Goal: Information Seeking & Learning: Learn about a topic

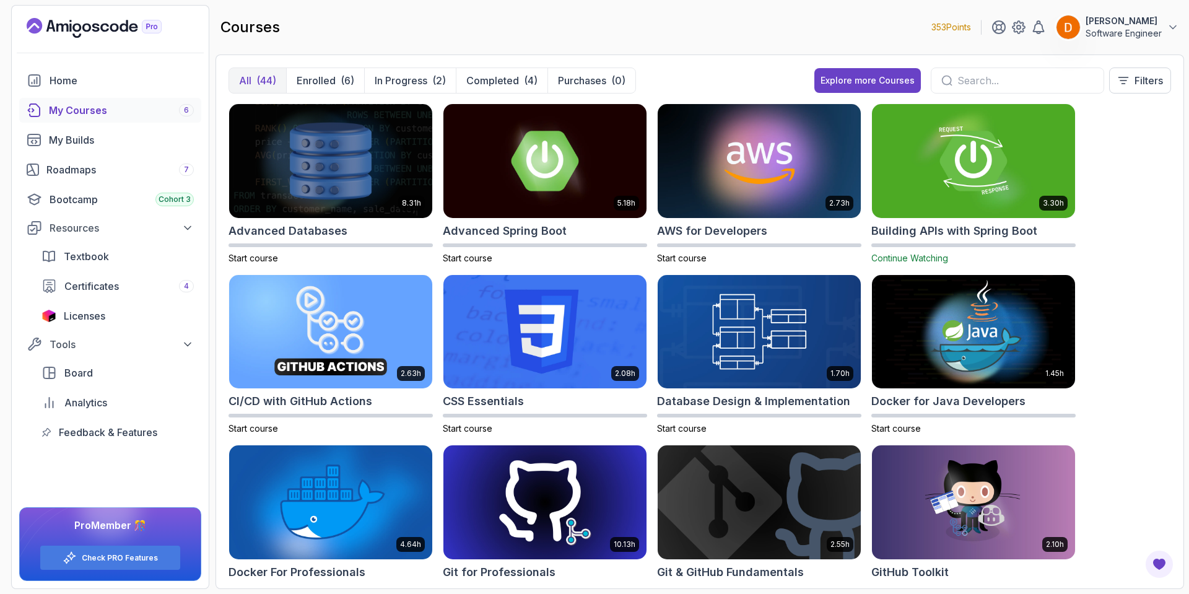
drag, startPoint x: 137, startPoint y: 397, endPoint x: 689, endPoint y: 50, distance: 652.5
click at [689, 50] on main "courses 353 Points [PERSON_NAME] Software Engineer All (44) Enrolled (6) In Pro…" at bounding box center [699, 297] width 968 height 584
click at [320, 81] on p "Enrolled" at bounding box center [316, 80] width 39 height 15
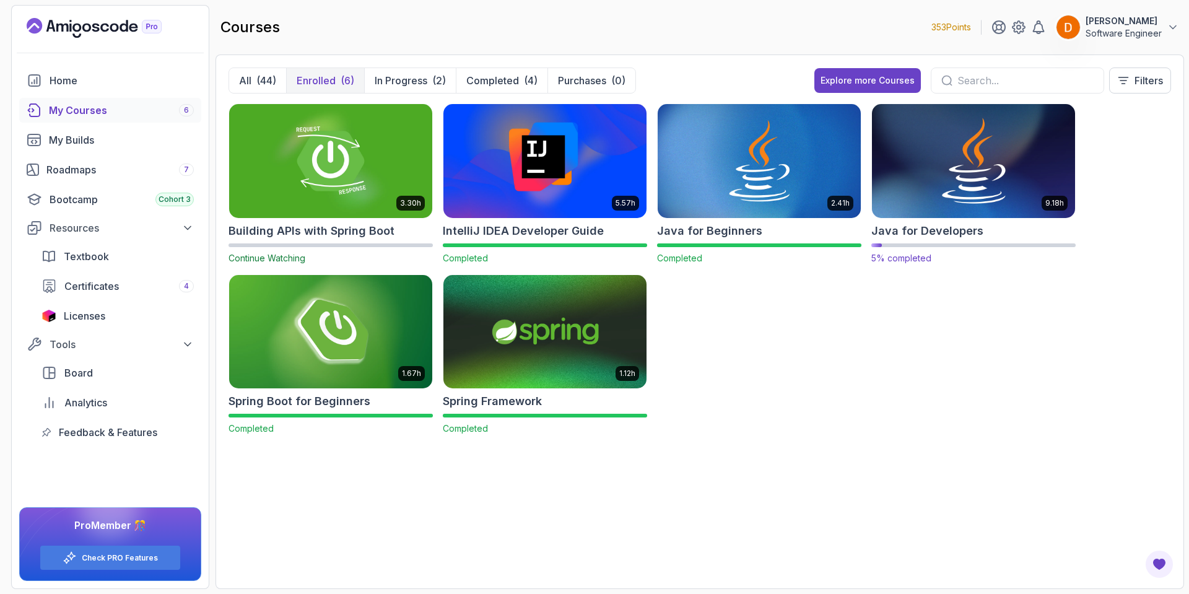
click at [925, 203] on img at bounding box center [973, 161] width 213 height 120
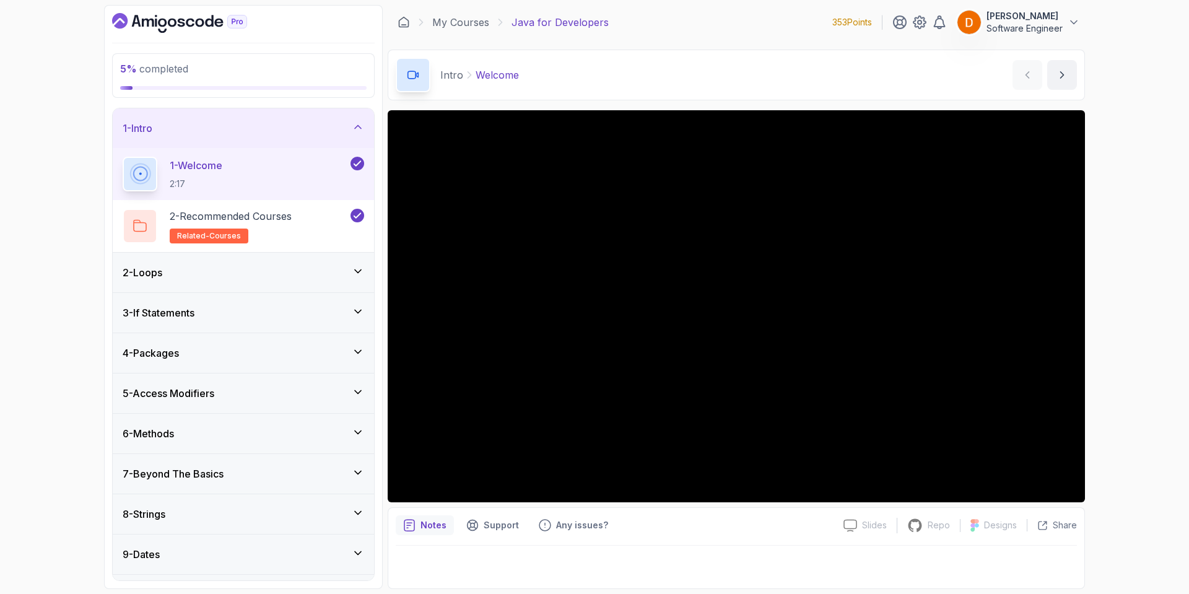
click at [294, 272] on div "2 - Loops" at bounding box center [244, 272] width 242 height 15
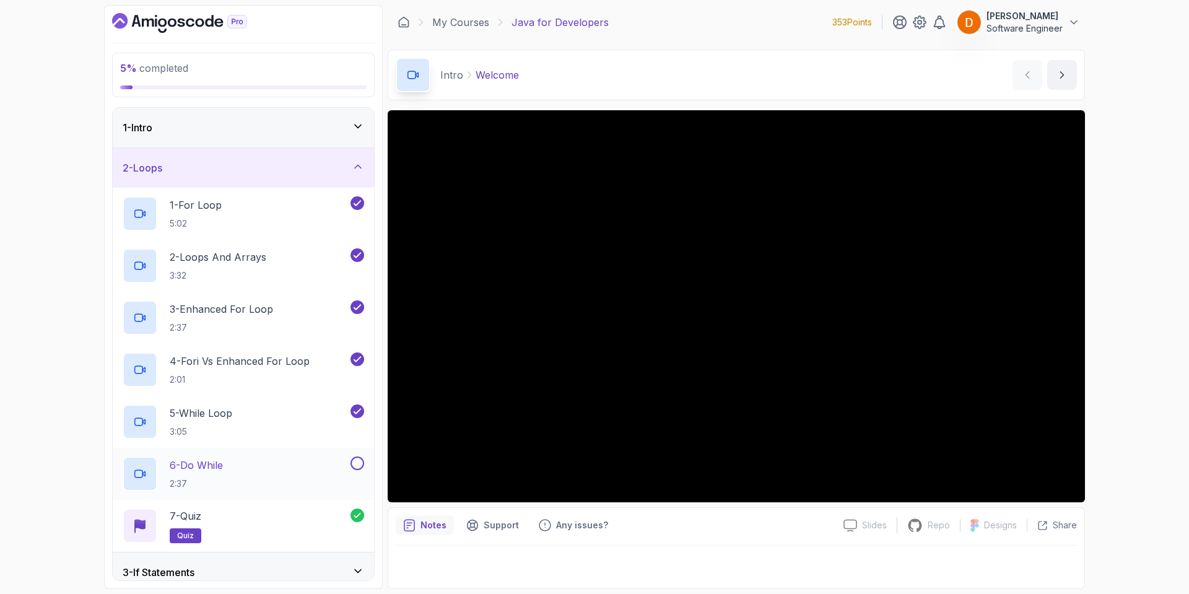
click at [329, 462] on div "6 - Do While 2:37" at bounding box center [235, 473] width 225 height 35
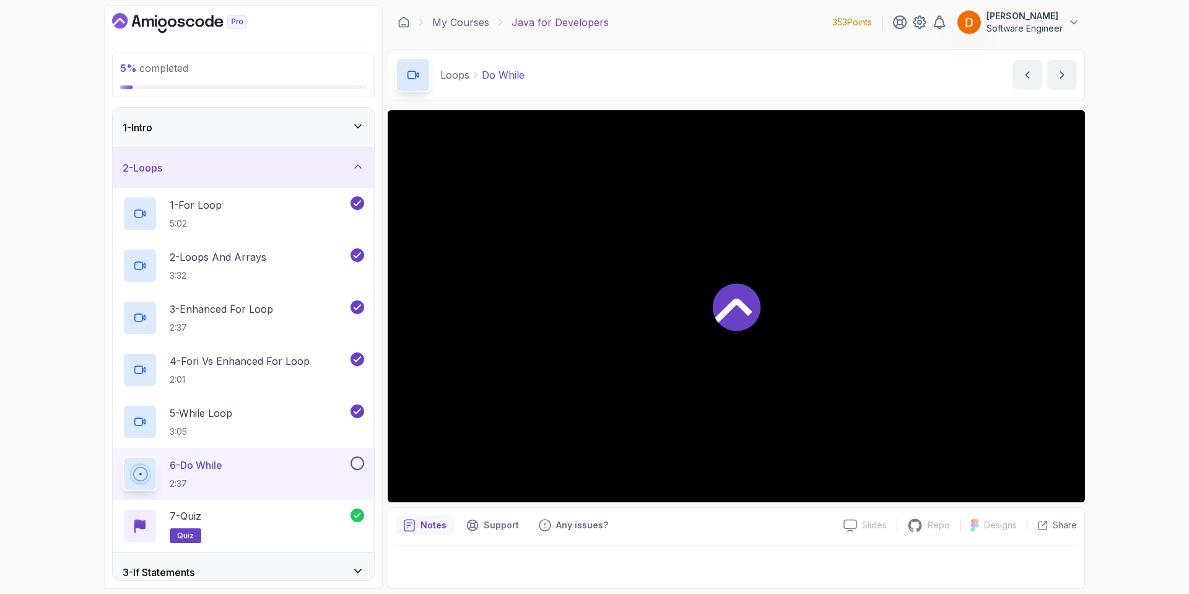
click at [356, 464] on button at bounding box center [357, 463] width 14 height 14
click at [247, 561] on div "3 - If Statements" at bounding box center [243, 572] width 261 height 40
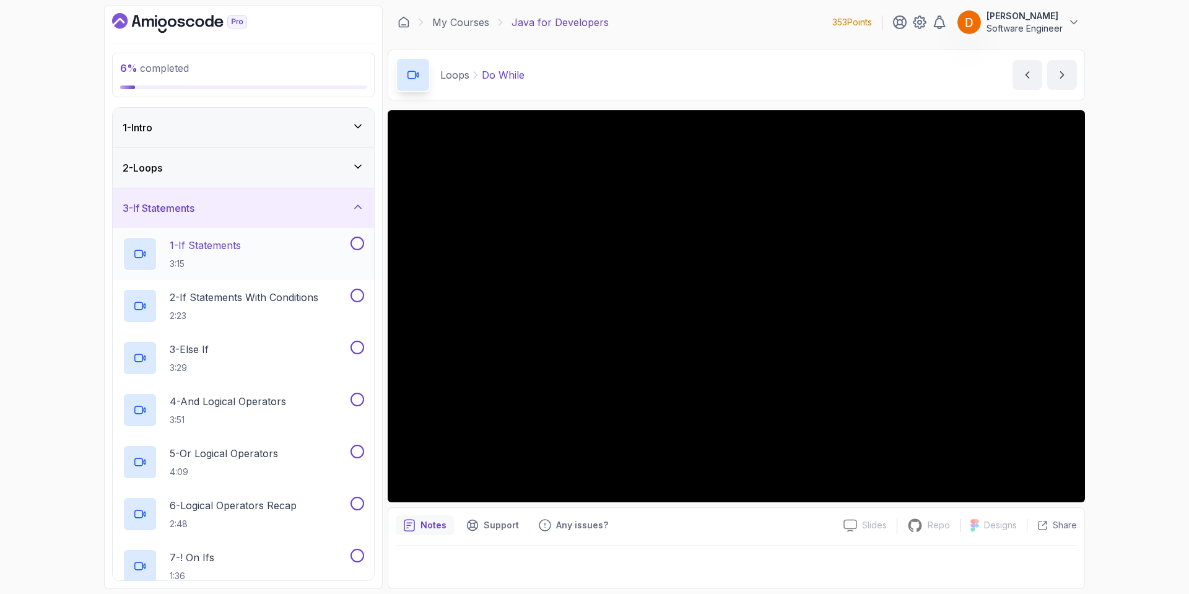
click at [297, 243] on div "1 - If Statements 3:15" at bounding box center [235, 254] width 225 height 35
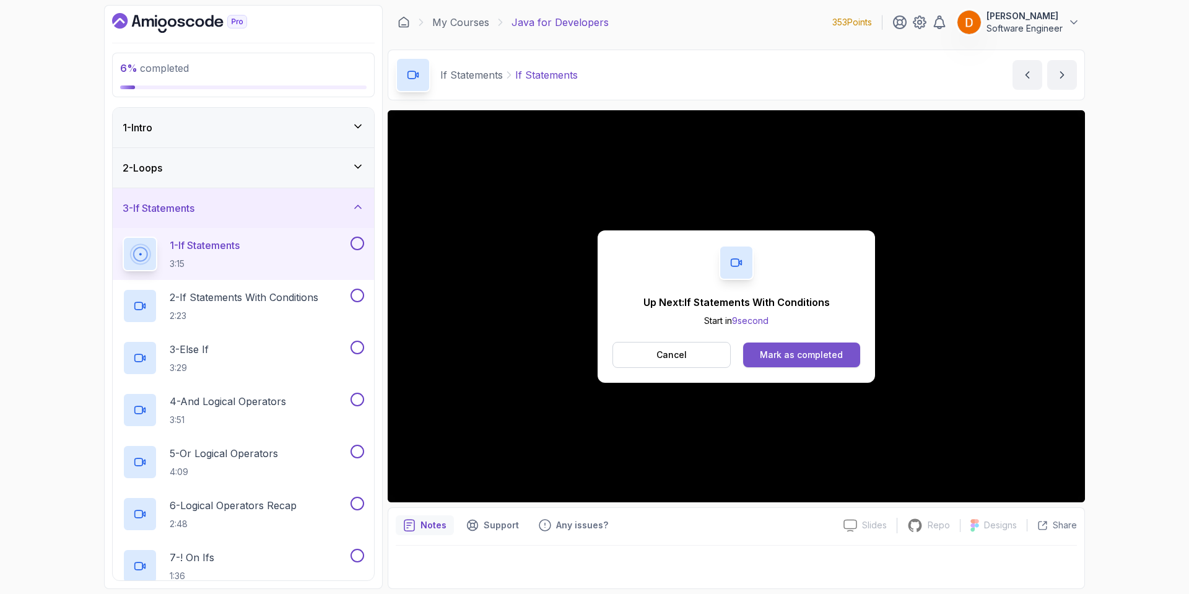
click at [758, 350] on button "Mark as completed" at bounding box center [801, 354] width 117 height 25
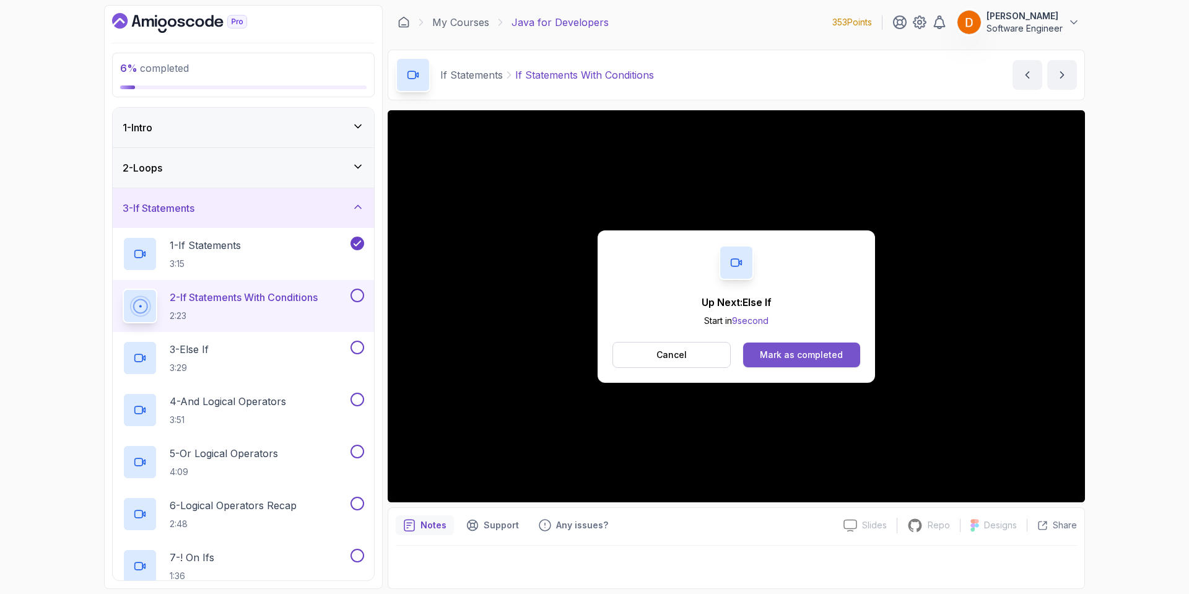
click at [794, 354] on div "Mark as completed" at bounding box center [801, 355] width 83 height 12
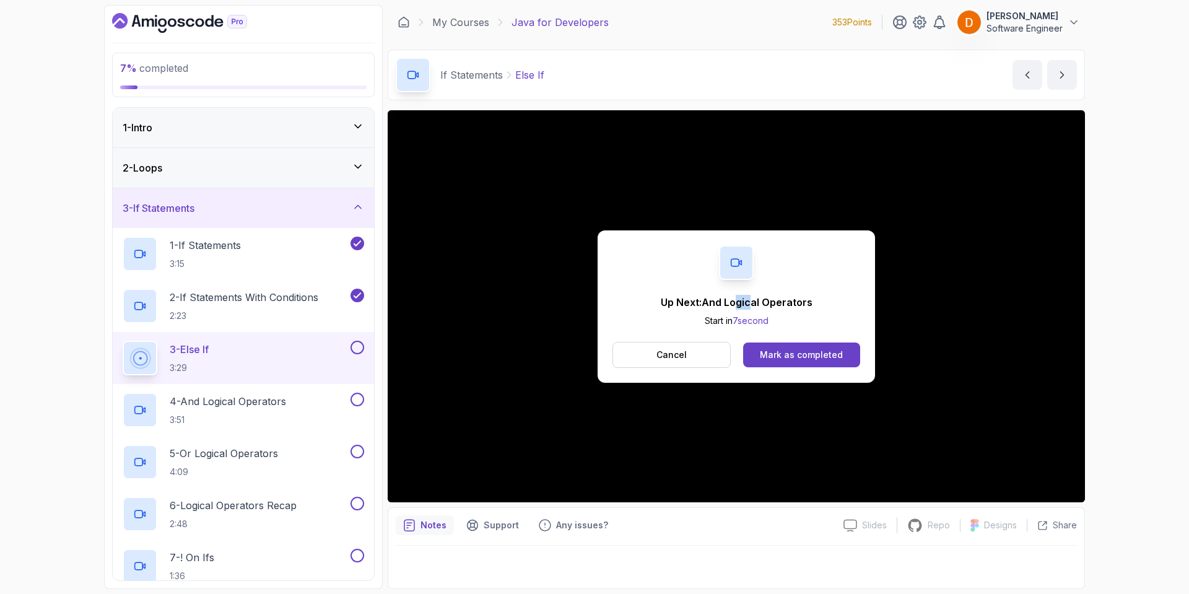
click at [751, 307] on p "Up Next: And Logical Operators" at bounding box center [737, 302] width 152 height 15
drag, startPoint x: 776, startPoint y: 312, endPoint x: 833, endPoint y: 345, distance: 66.3
click at [833, 345] on button "Mark as completed" at bounding box center [801, 354] width 117 height 25
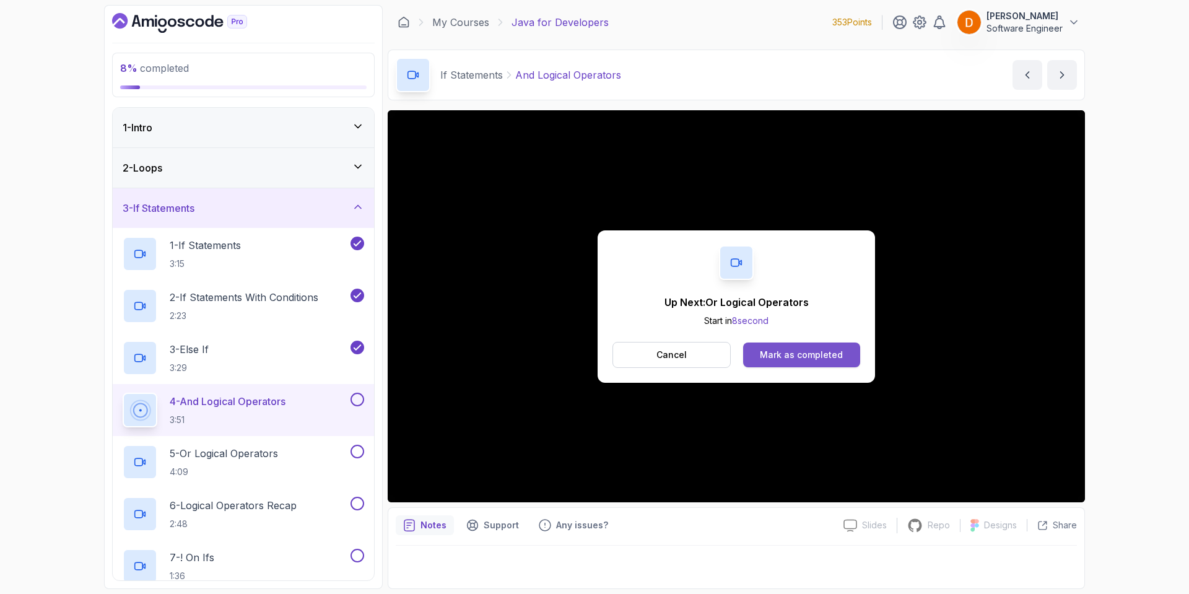
click at [783, 354] on div "Mark as completed" at bounding box center [801, 355] width 83 height 12
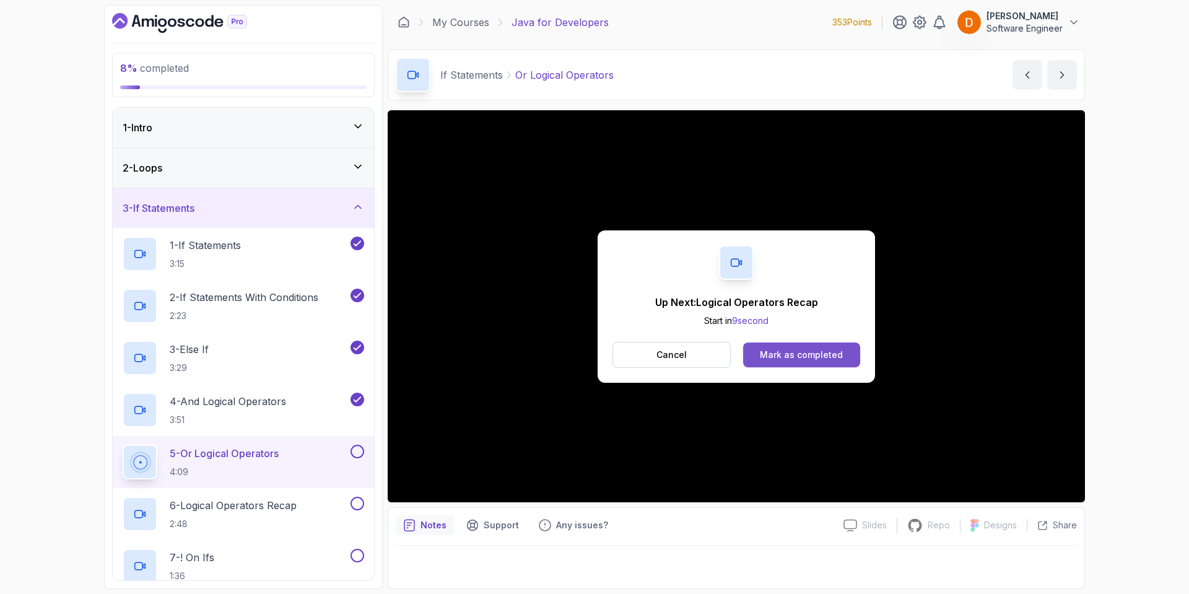
click at [832, 346] on button "Mark as completed" at bounding box center [801, 354] width 117 height 25
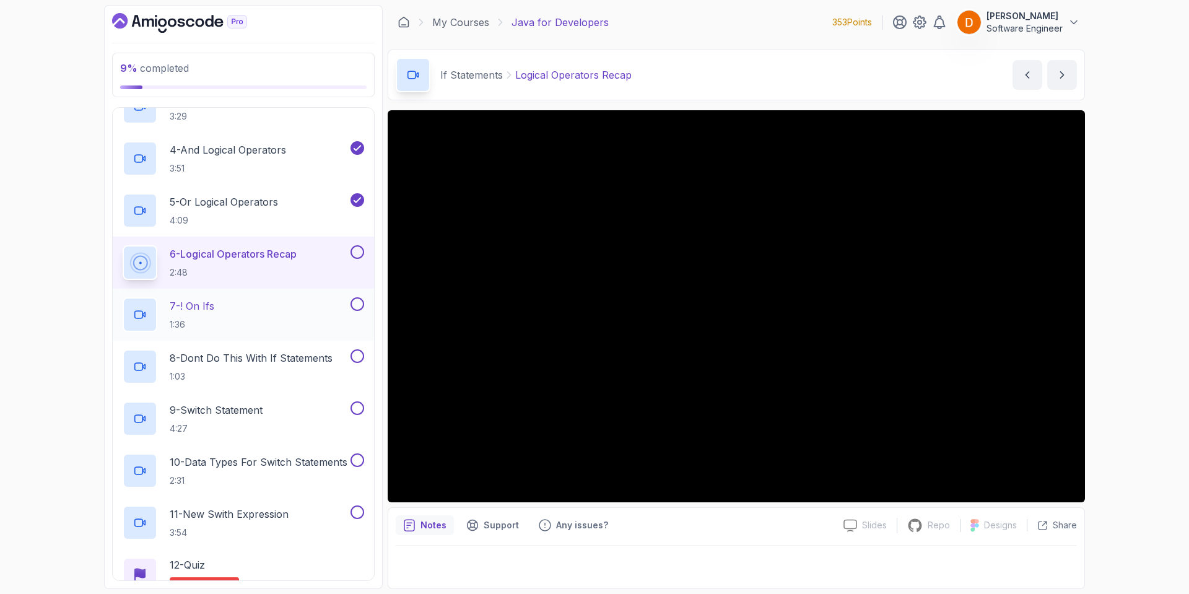
scroll to position [248, 0]
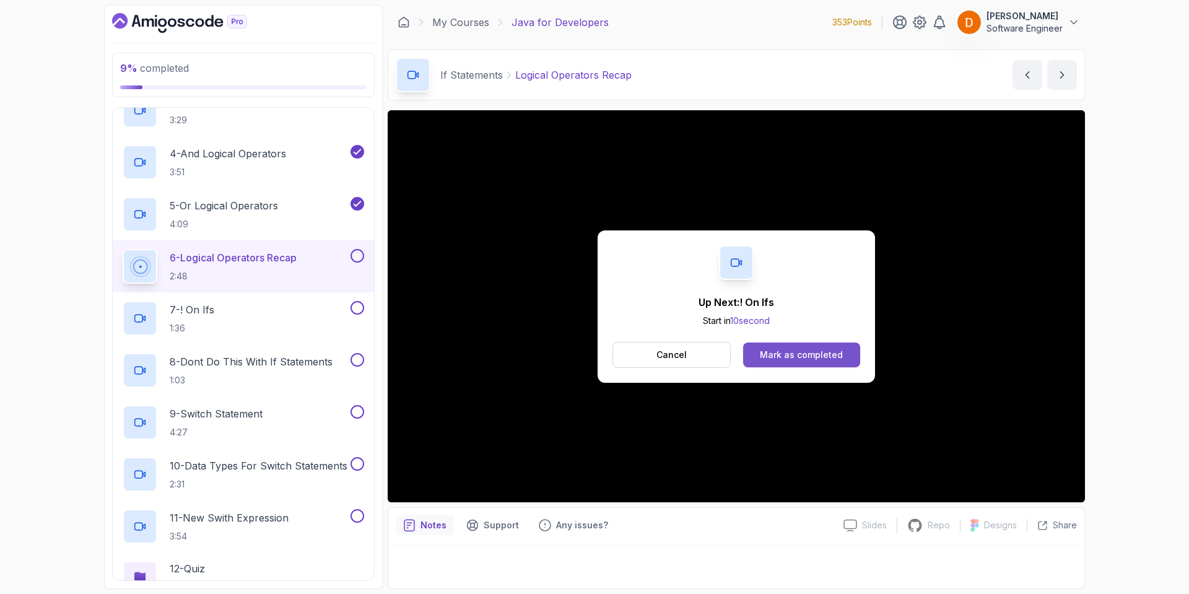
click at [842, 349] on button "Mark as completed" at bounding box center [801, 354] width 117 height 25
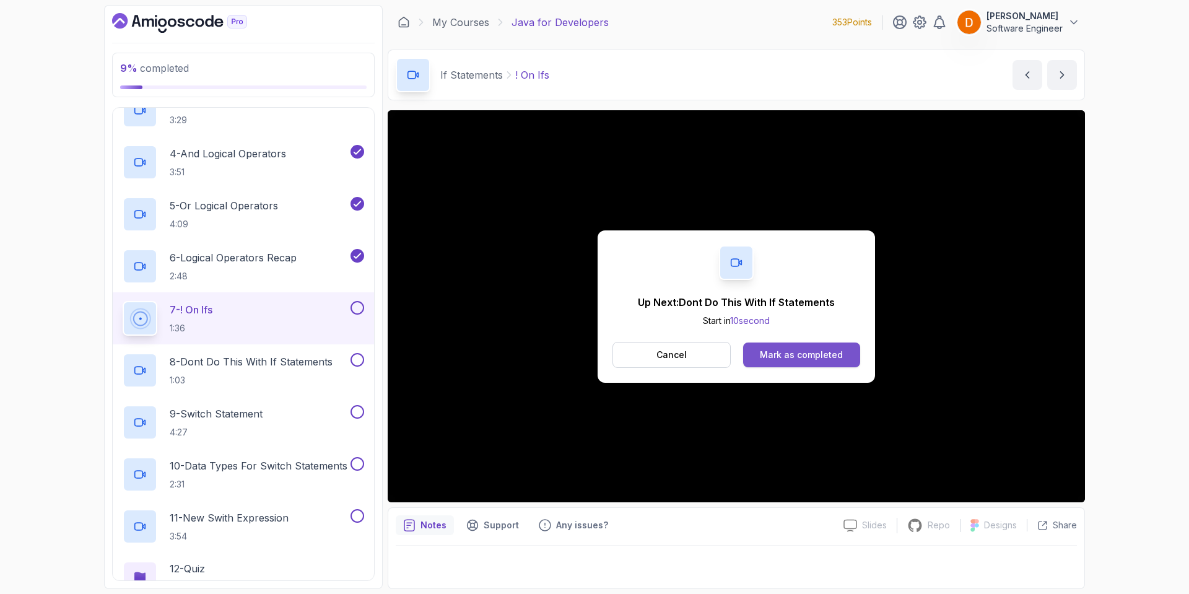
click at [791, 352] on div "Mark as completed" at bounding box center [801, 355] width 83 height 12
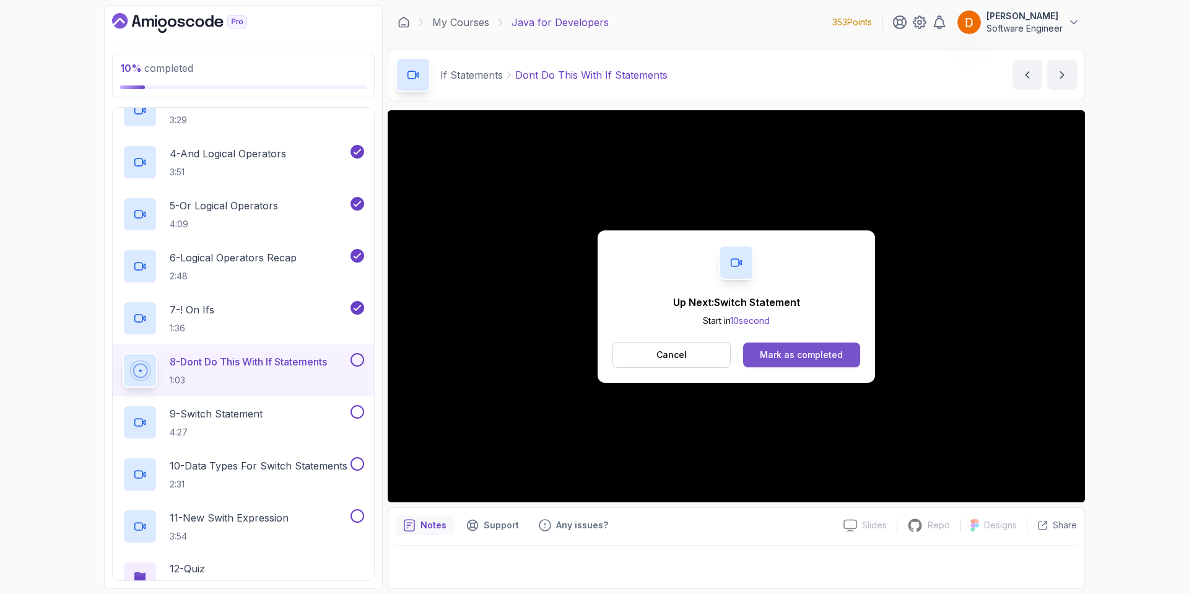
click at [840, 362] on button "Mark as completed" at bounding box center [801, 354] width 117 height 25
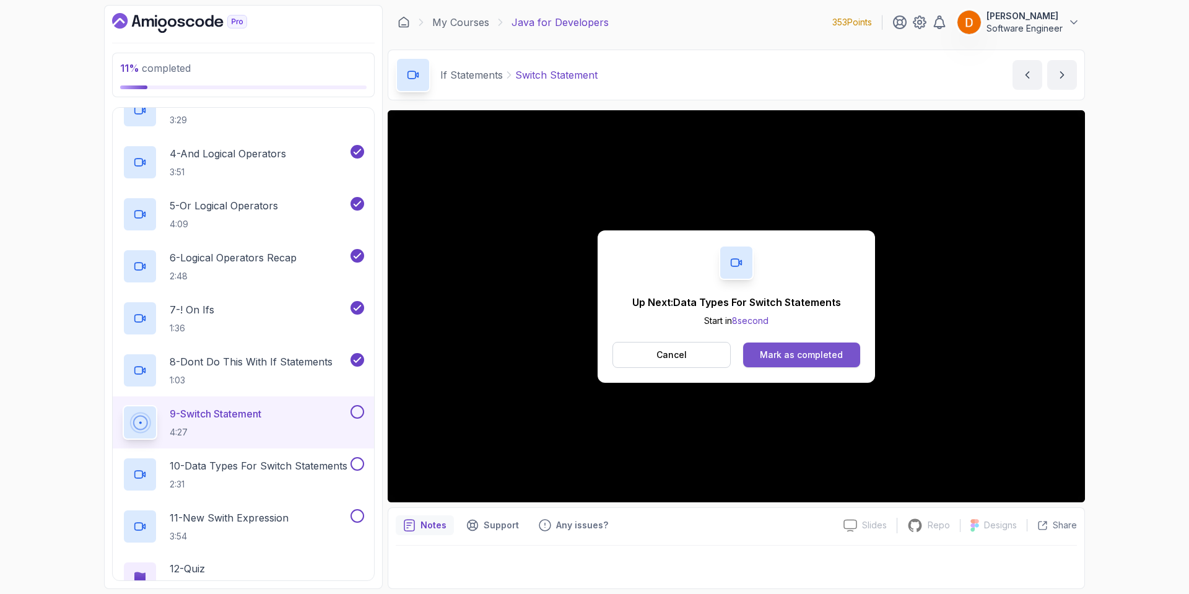
click at [758, 352] on button "Mark as completed" at bounding box center [801, 354] width 117 height 25
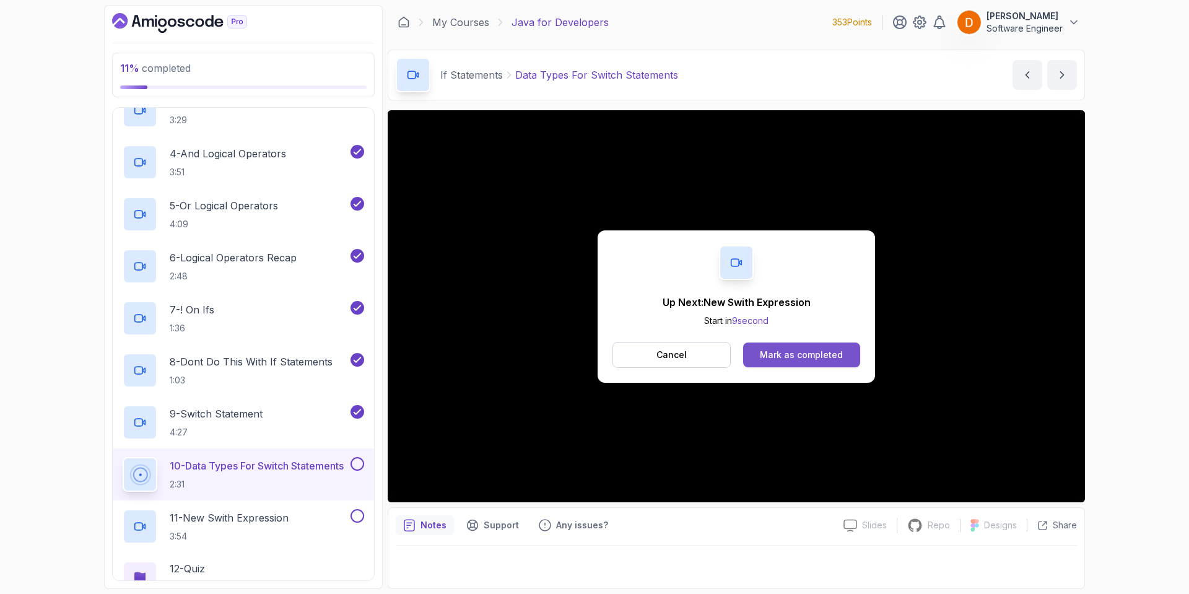
click at [785, 355] on div "Mark as completed" at bounding box center [801, 355] width 83 height 12
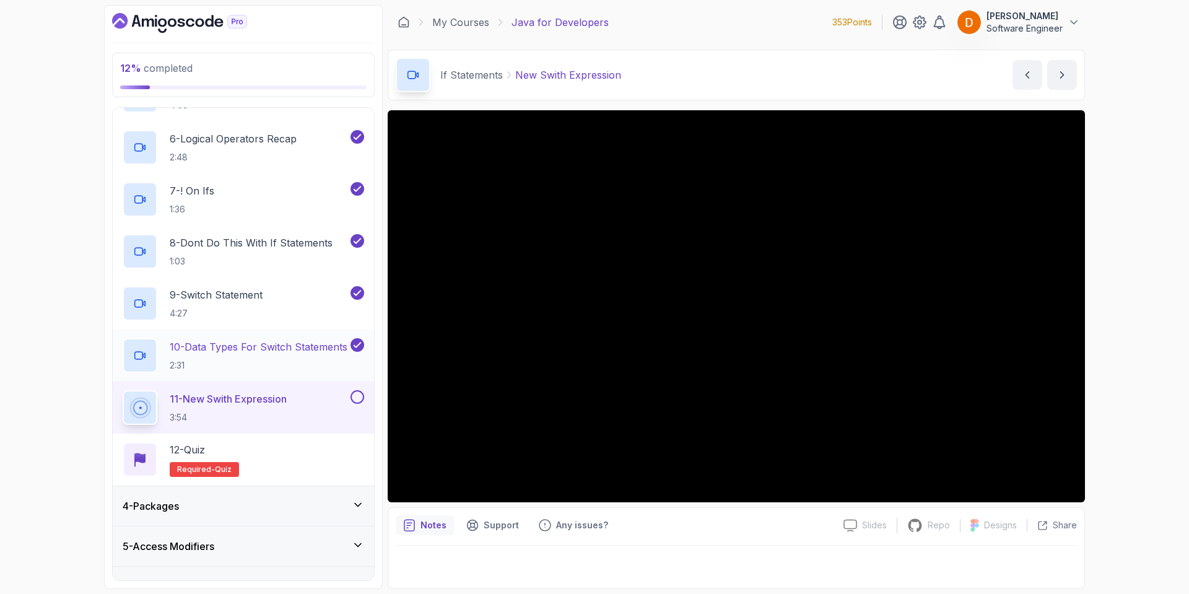
scroll to position [372, 0]
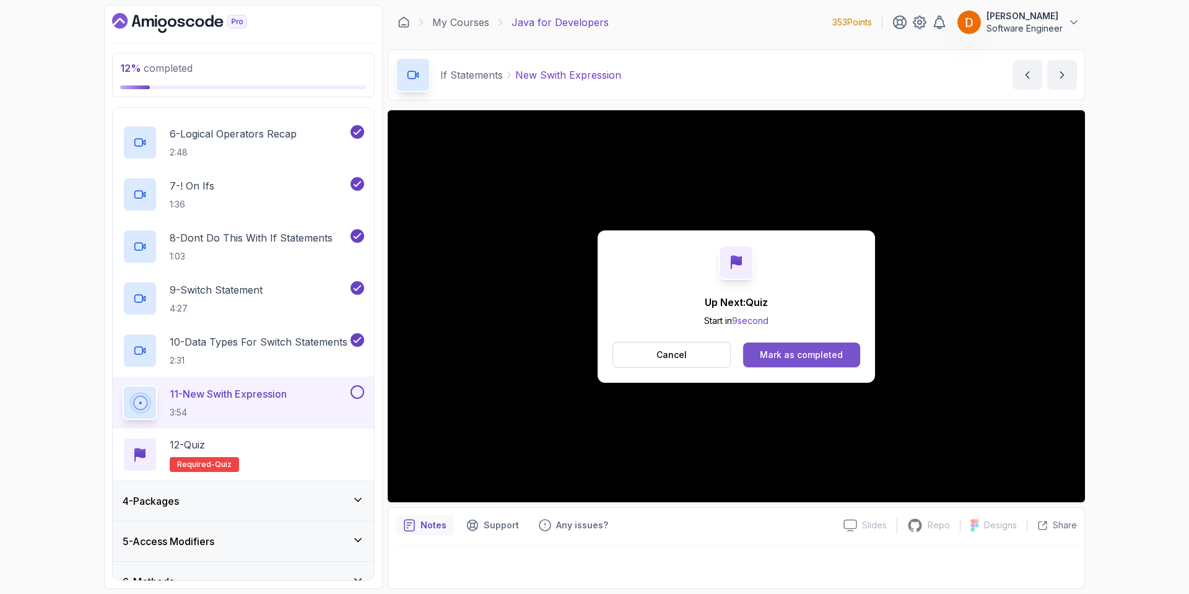
click at [786, 350] on div "Mark as completed" at bounding box center [801, 355] width 83 height 12
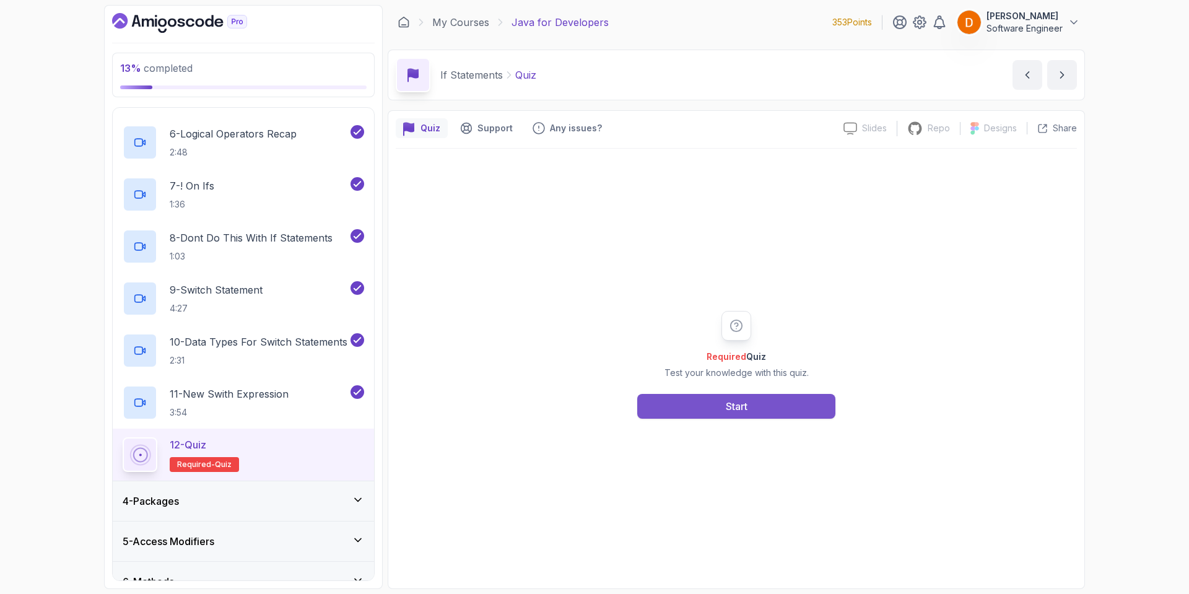
click at [677, 404] on button "Start" at bounding box center [736, 406] width 198 height 25
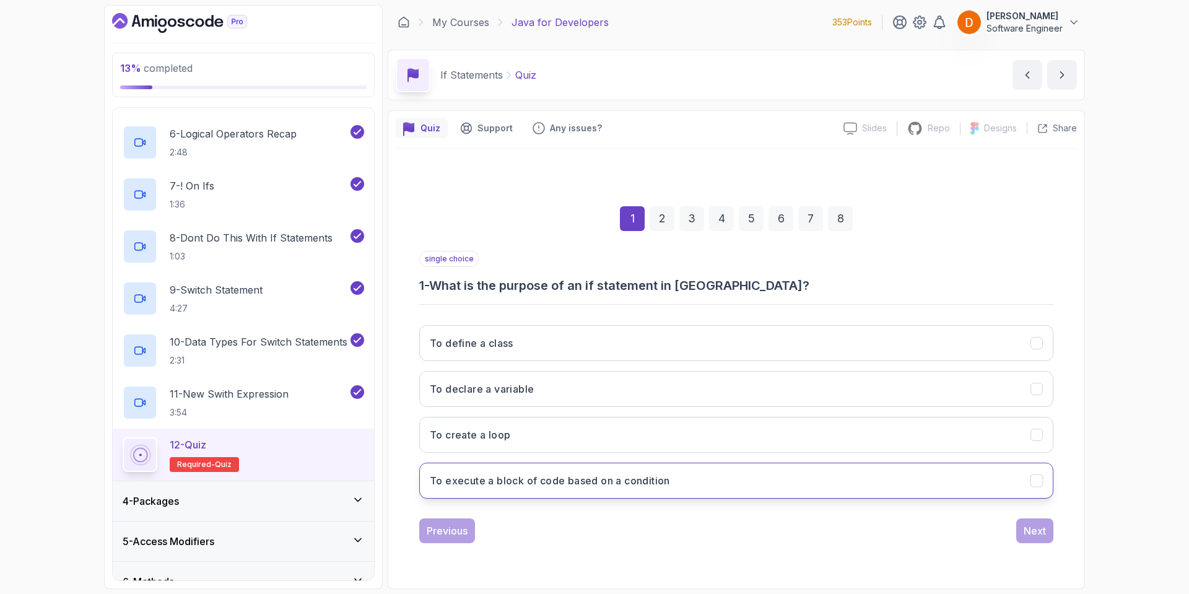
click at [586, 484] on h3 "To execute a block of code based on a condition" at bounding box center [550, 480] width 240 height 15
click at [1033, 519] on button "Next" at bounding box center [1034, 530] width 37 height 25
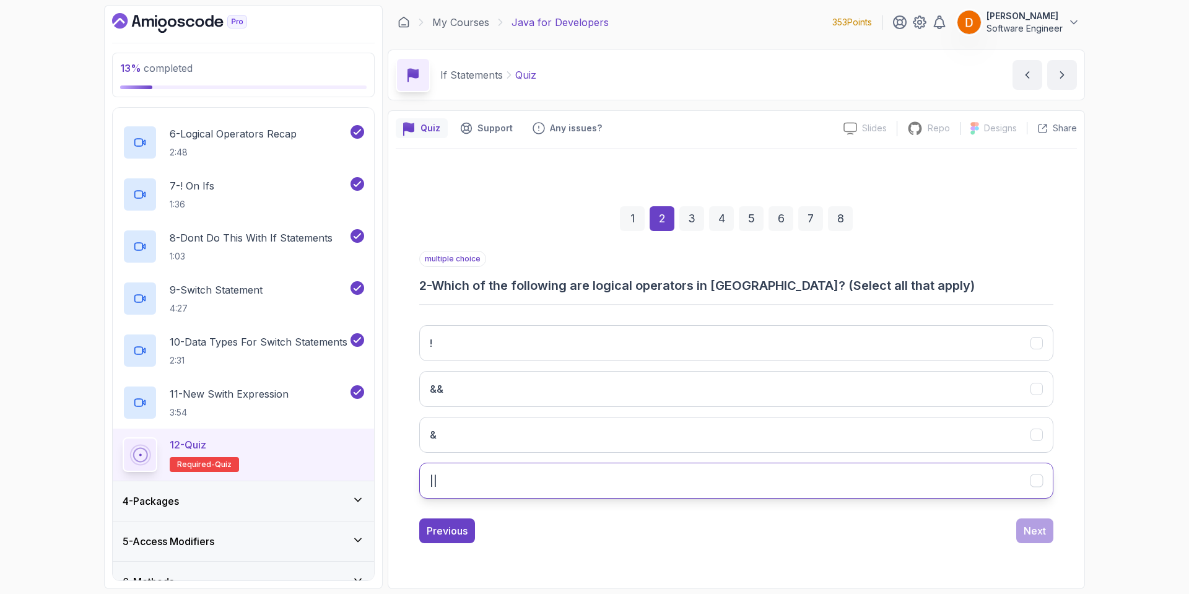
click at [438, 485] on button "||" at bounding box center [736, 481] width 634 height 36
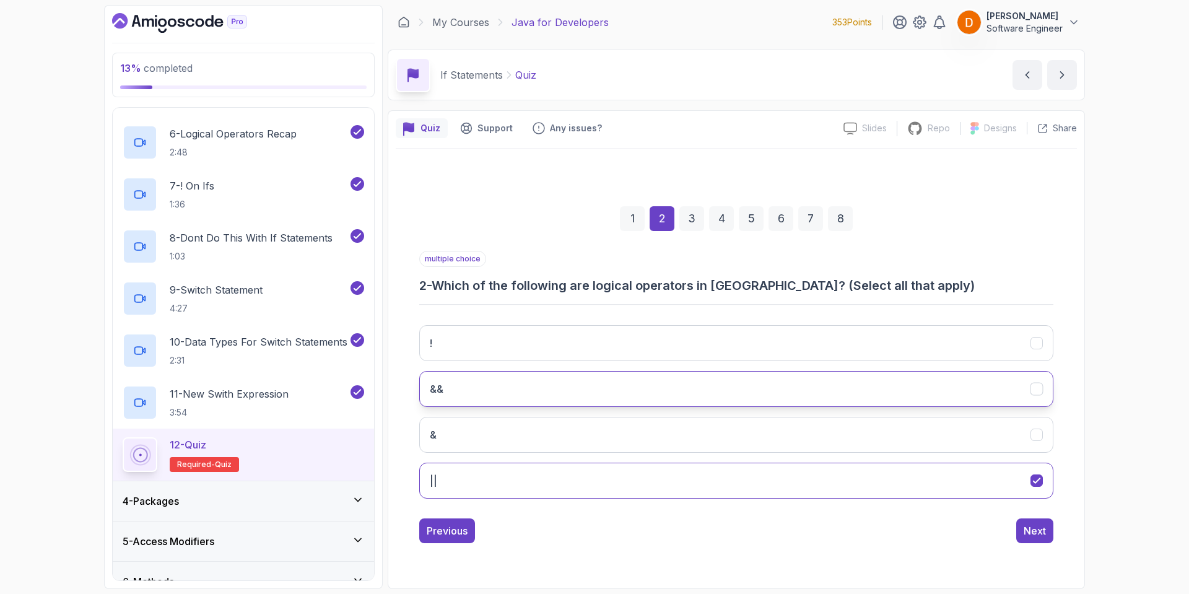
click at [484, 376] on button "&&" at bounding box center [736, 389] width 634 height 36
click at [489, 348] on button "!" at bounding box center [736, 343] width 634 height 36
click at [1032, 522] on button "Next" at bounding box center [1034, 530] width 37 height 25
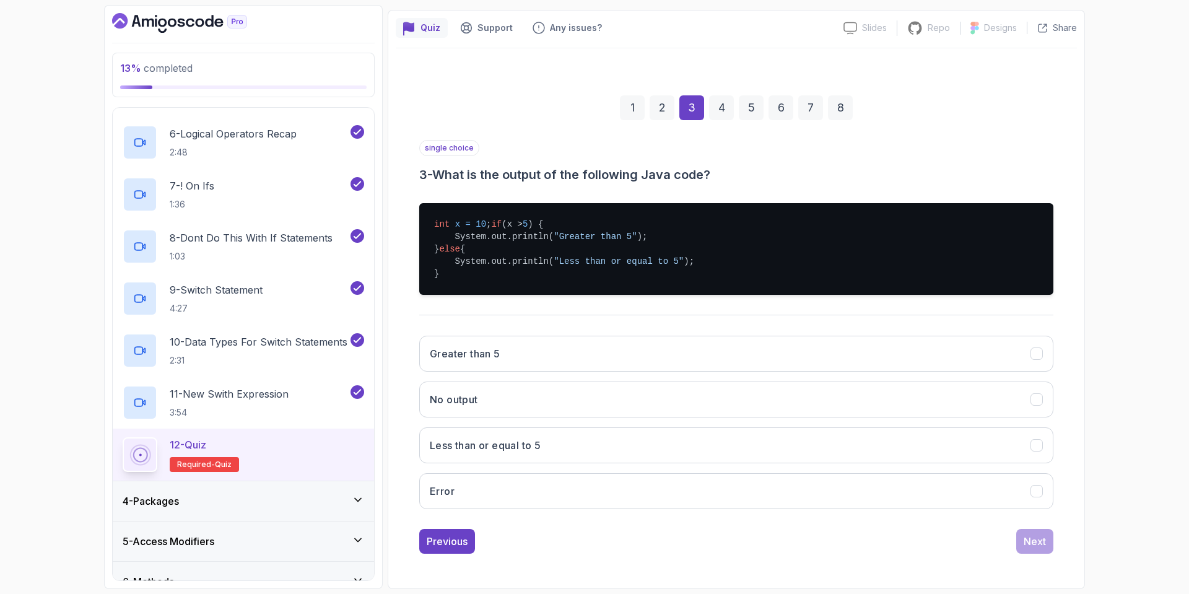
scroll to position [113, 0]
click at [575, 359] on button "Greater than 5" at bounding box center [736, 354] width 634 height 36
click at [1024, 542] on button "Next" at bounding box center [1034, 541] width 37 height 25
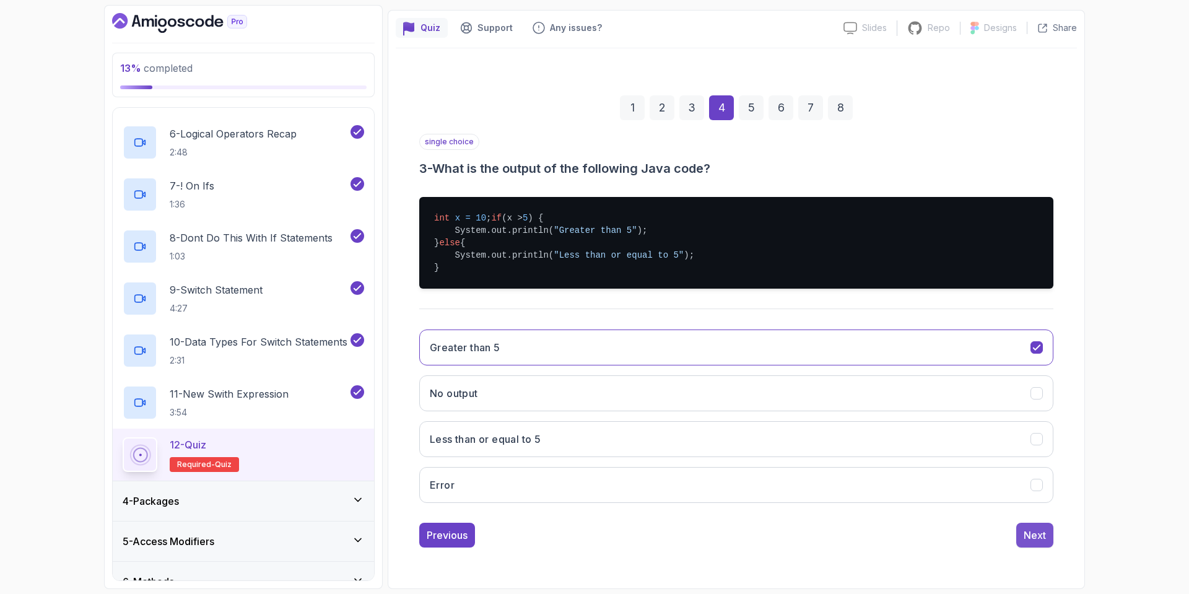
scroll to position [0, 0]
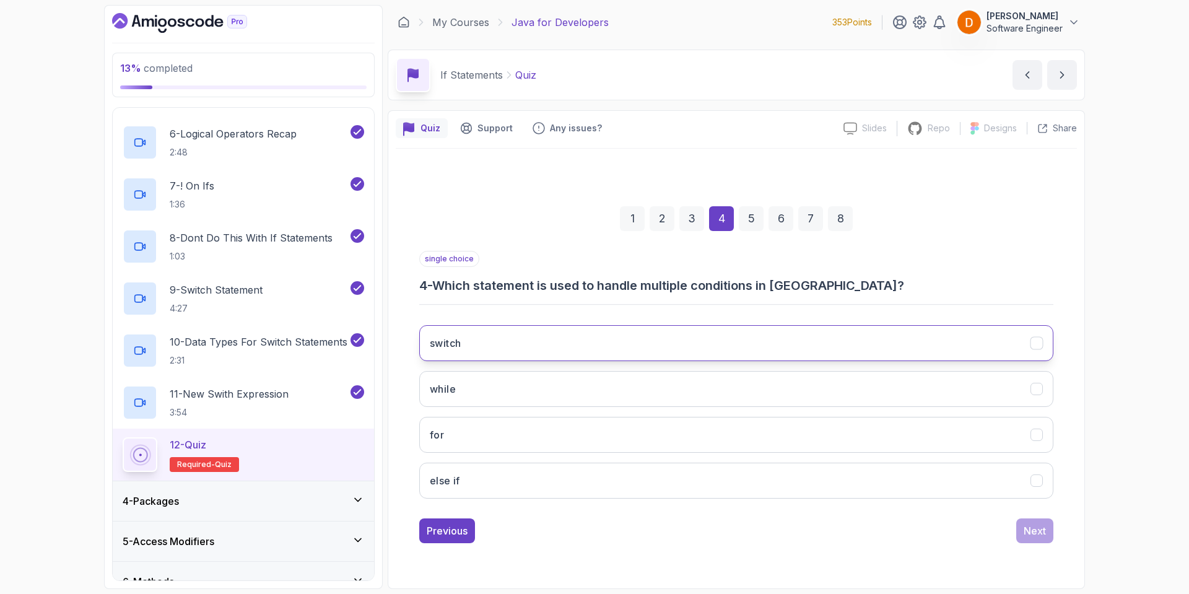
click at [676, 349] on button "switch" at bounding box center [736, 343] width 634 height 36
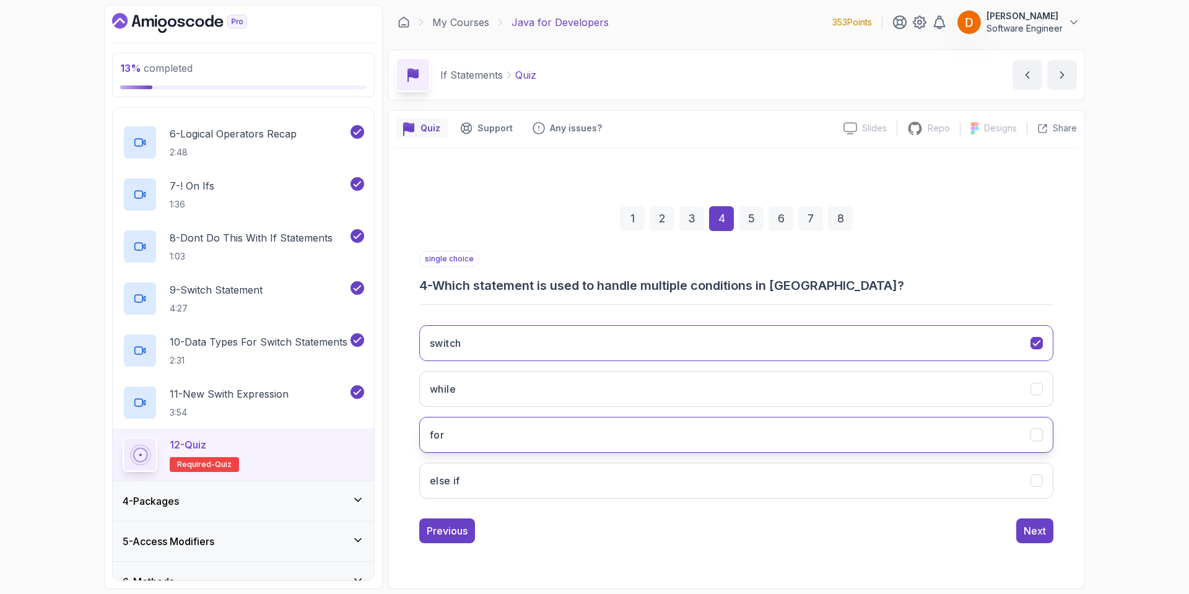
drag, startPoint x: 960, startPoint y: 451, endPoint x: 961, endPoint y: 440, distance: 10.5
click at [962, 447] on button "for" at bounding box center [736, 435] width 634 height 36
click at [944, 326] on button "switch" at bounding box center [736, 343] width 634 height 36
click at [1027, 531] on div "Next" at bounding box center [1035, 530] width 22 height 15
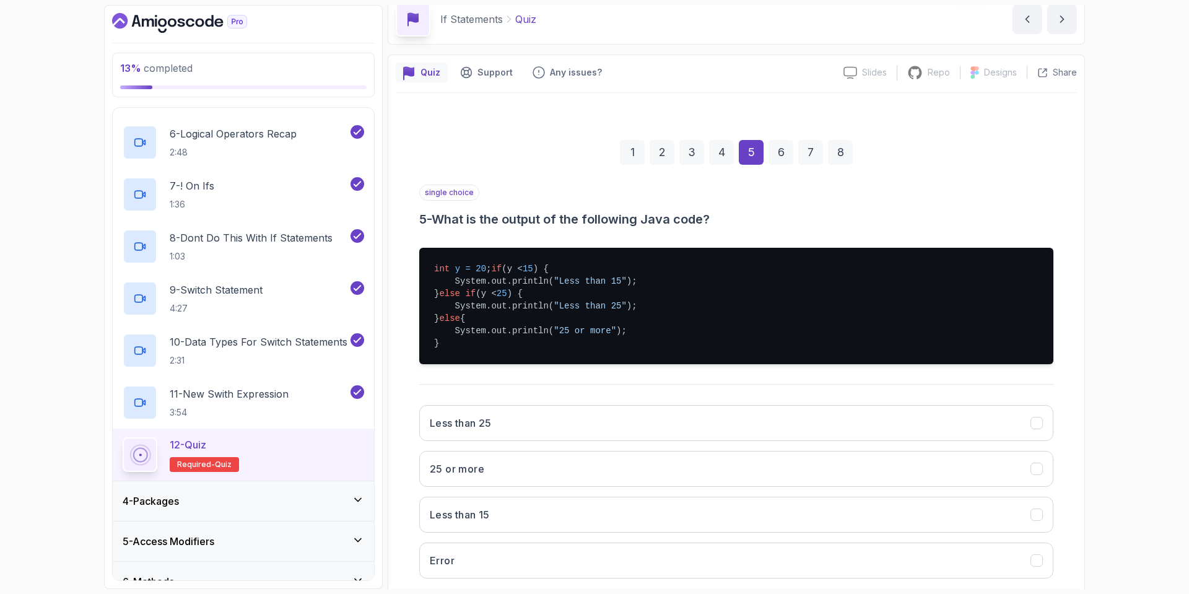
scroll to position [137, 0]
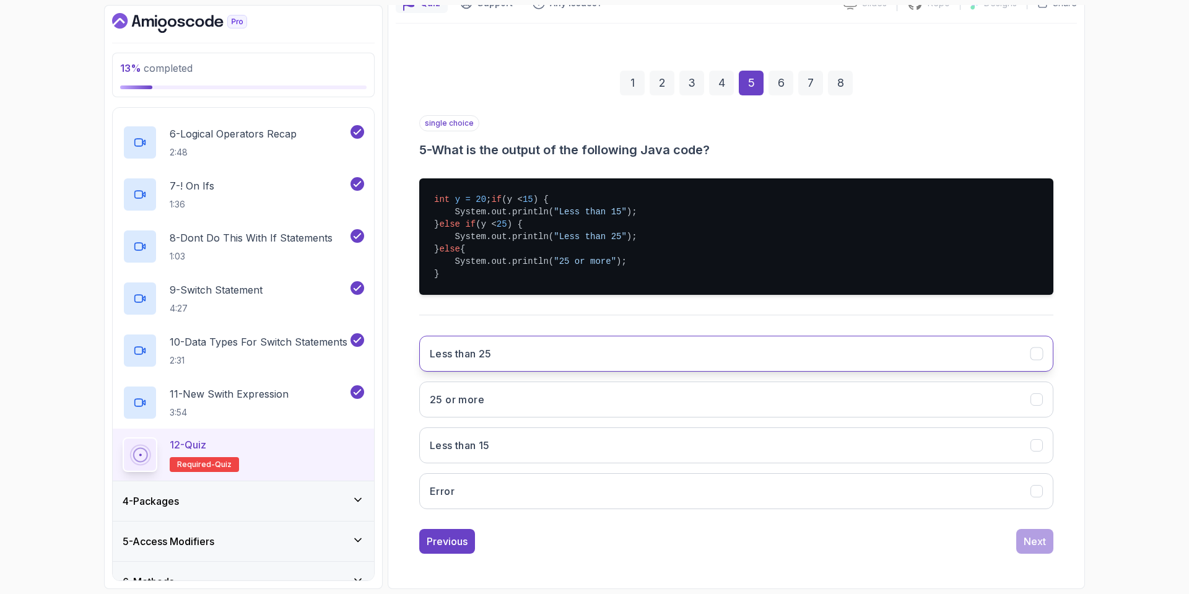
click at [494, 349] on button "Less than 25" at bounding box center [736, 354] width 634 height 36
click at [1046, 544] on button "Next" at bounding box center [1034, 541] width 37 height 25
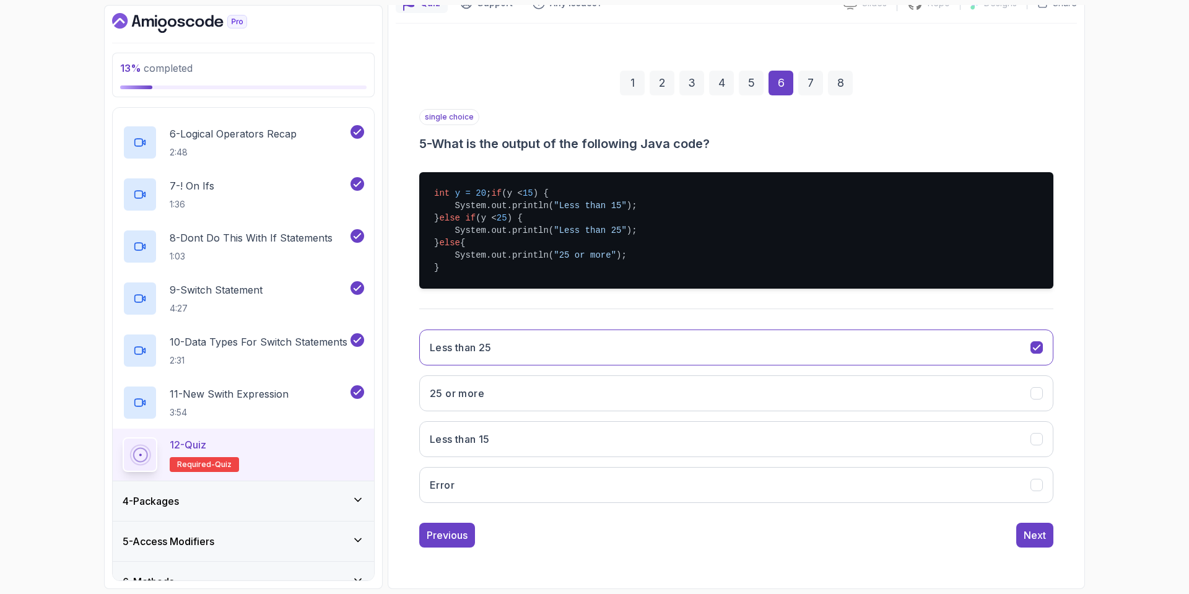
scroll to position [0, 0]
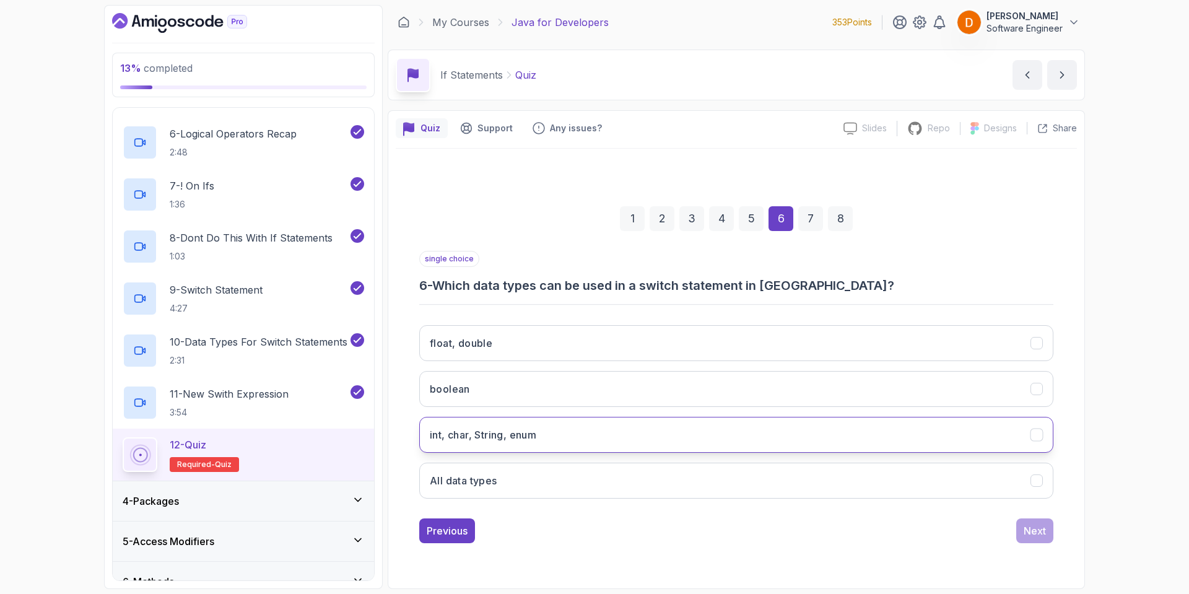
click at [554, 436] on button "int, char, String, enum" at bounding box center [736, 435] width 634 height 36
click at [783, 432] on button "int, char, String, enum" at bounding box center [736, 435] width 634 height 36
click at [710, 493] on button "All data types" at bounding box center [736, 481] width 634 height 36
click at [1024, 529] on button "Next" at bounding box center [1034, 530] width 37 height 25
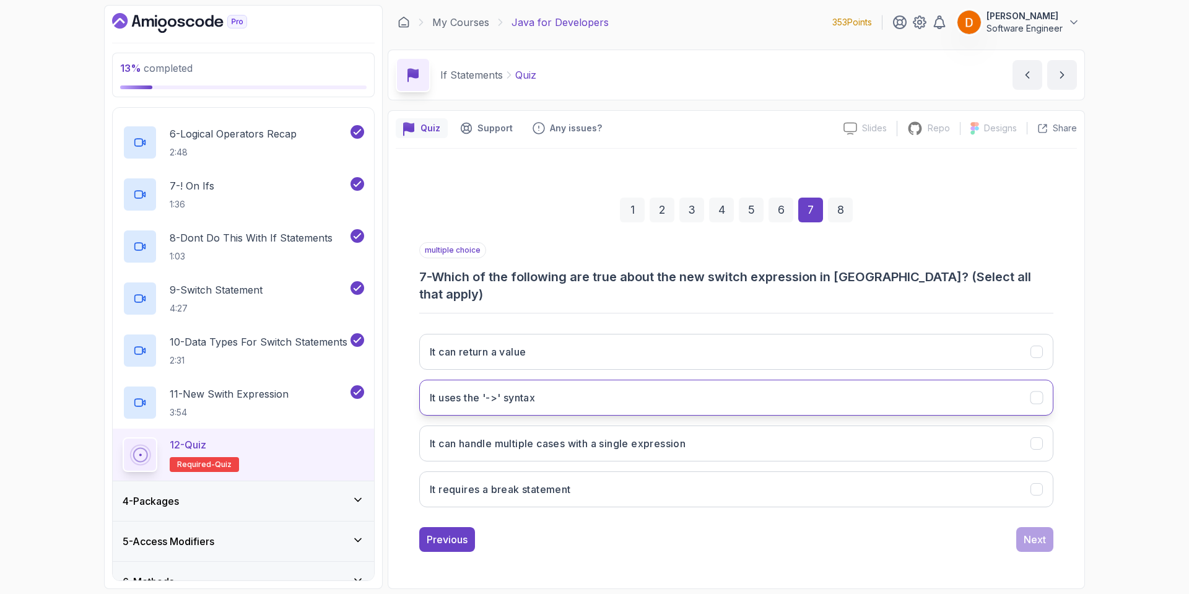
click at [574, 392] on button "It uses the '->' syntax" at bounding box center [736, 398] width 634 height 36
click at [573, 437] on h3 "It can handle multiple cases with a single expression" at bounding box center [558, 443] width 256 height 15
click at [1032, 534] on div "Next" at bounding box center [1035, 539] width 22 height 15
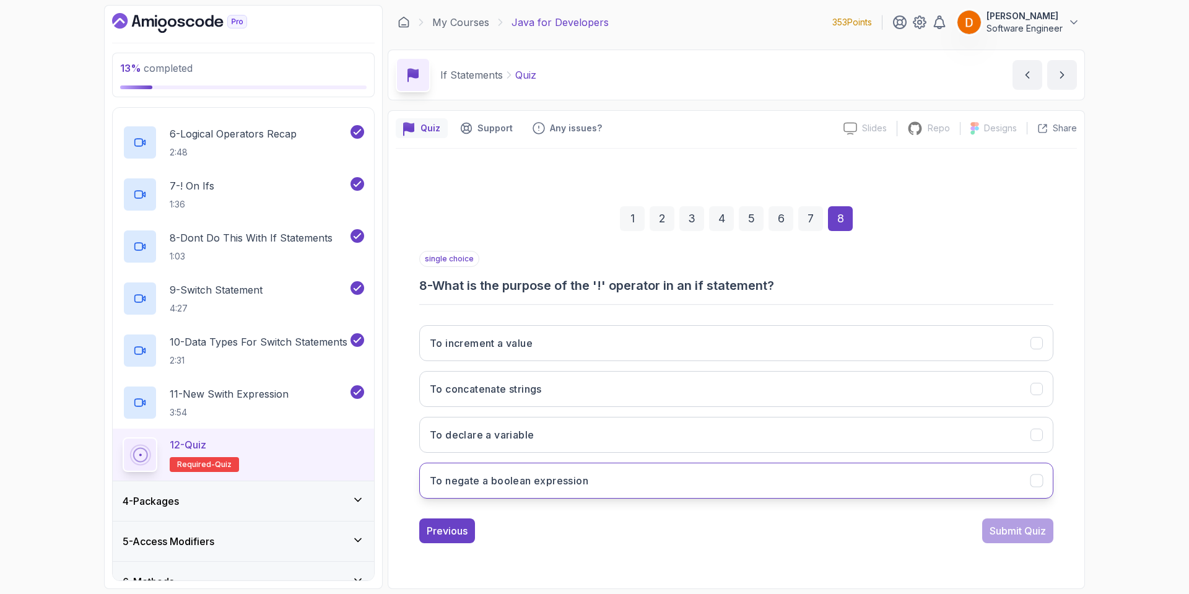
click at [513, 476] on h3 "To negate a boolean expression" at bounding box center [509, 480] width 159 height 15
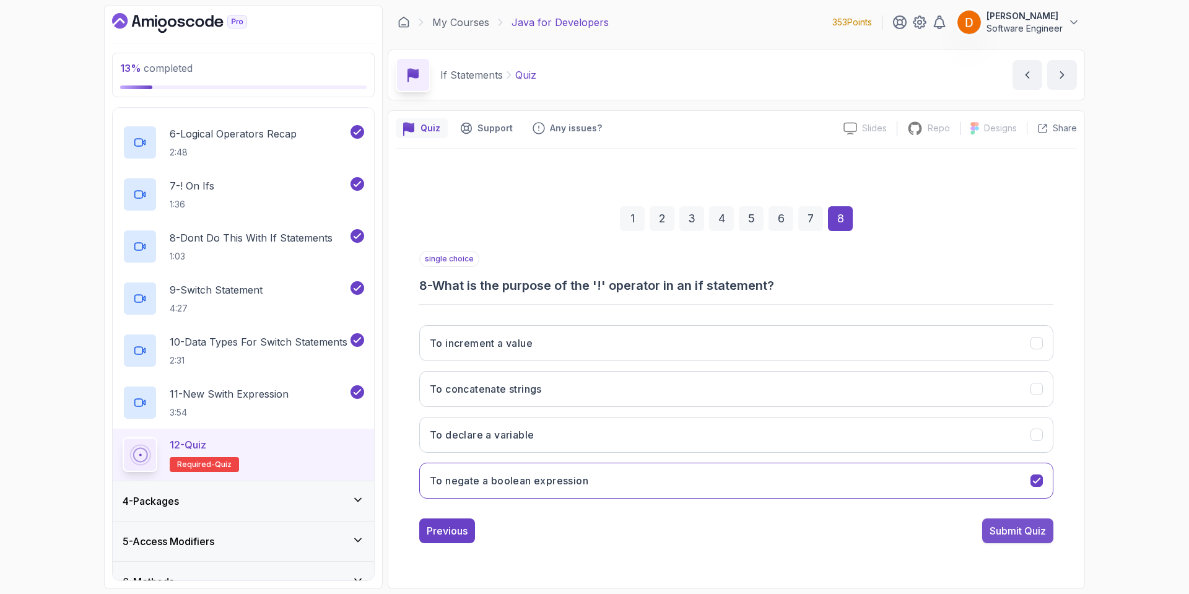
click at [993, 532] on div "Submit Quiz" at bounding box center [1018, 530] width 56 height 15
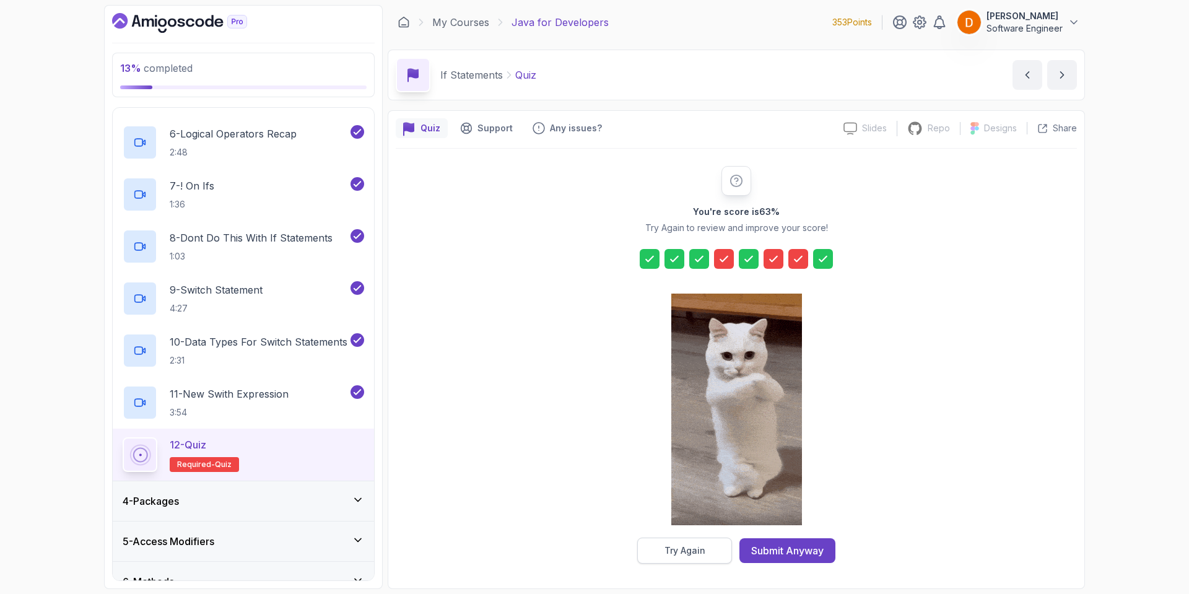
click at [689, 552] on div "Try Again" at bounding box center [684, 550] width 41 height 12
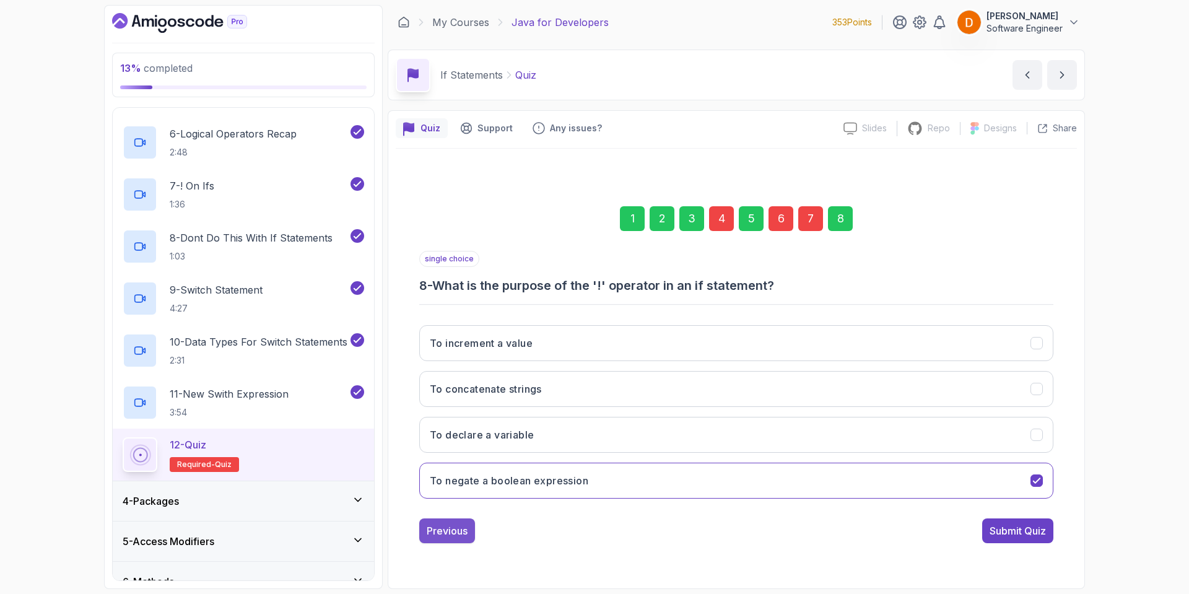
click at [436, 534] on div "Previous" at bounding box center [447, 530] width 41 height 15
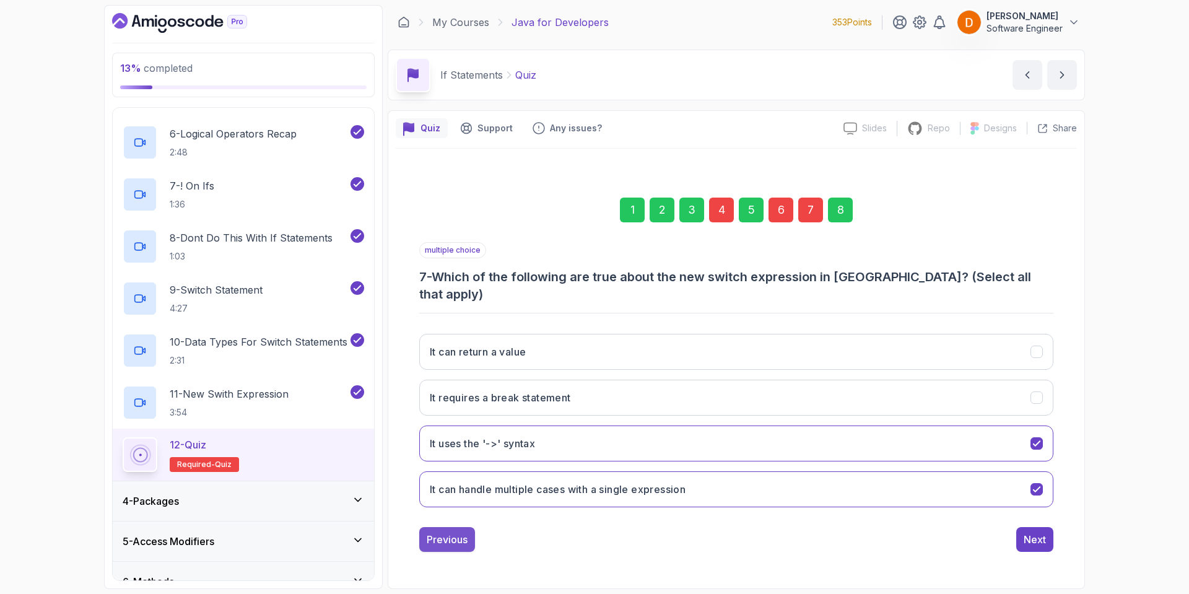
drag, startPoint x: 450, startPoint y: 526, endPoint x: 451, endPoint y: 518, distance: 7.5
click at [453, 532] on div "Previous" at bounding box center [447, 539] width 41 height 15
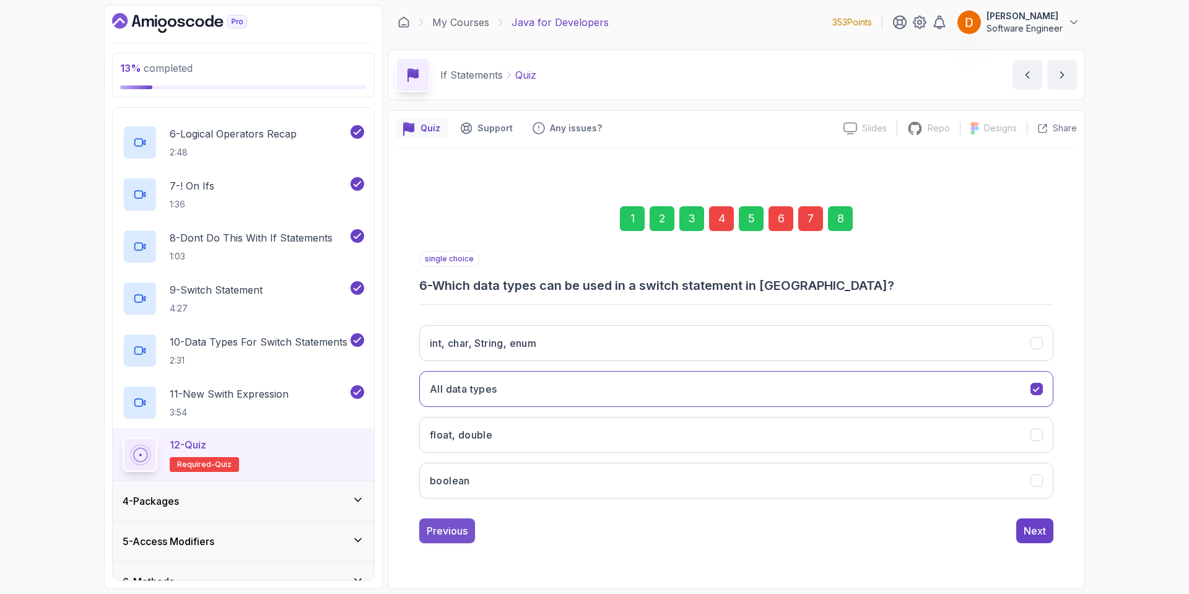
click at [451, 534] on div "Previous" at bounding box center [447, 530] width 41 height 15
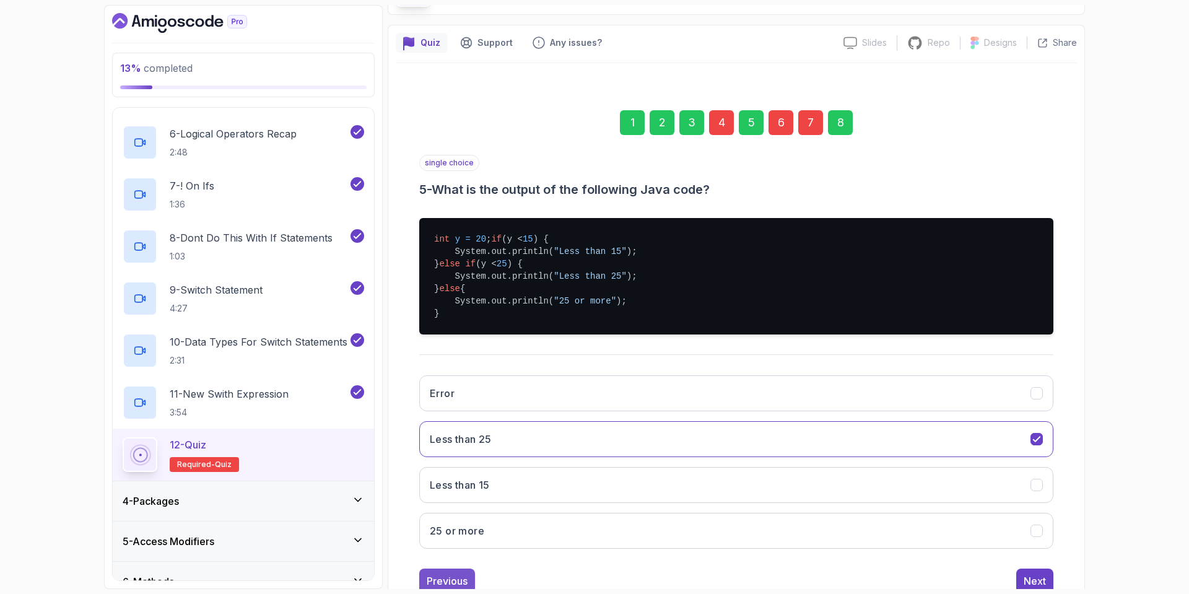
scroll to position [137, 0]
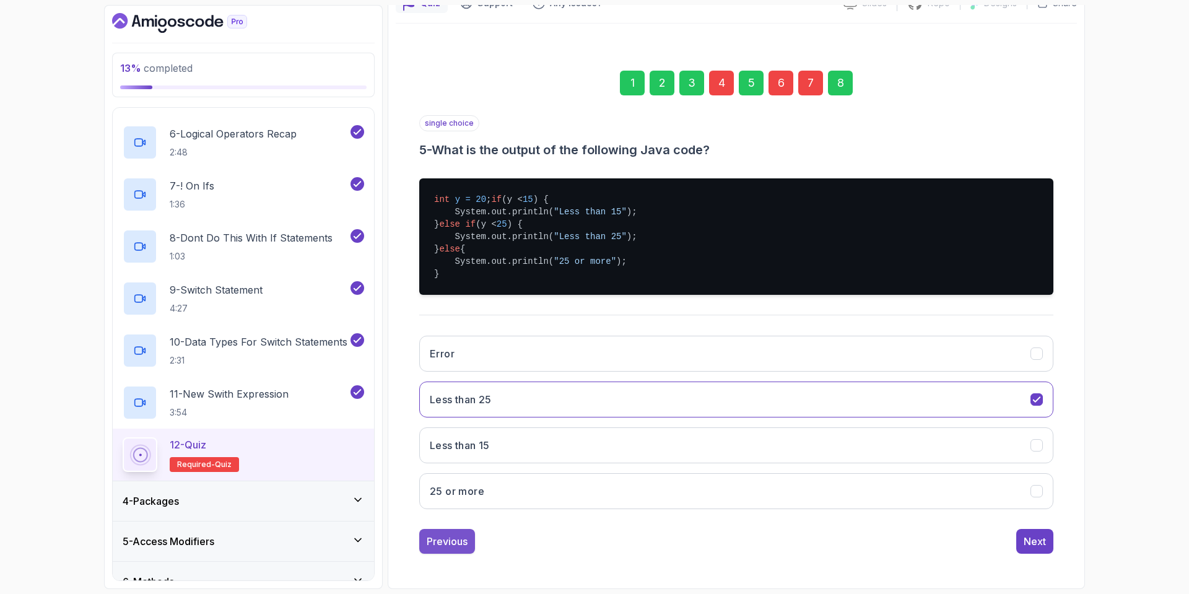
click at [462, 533] on button "Previous" at bounding box center [447, 541] width 56 height 25
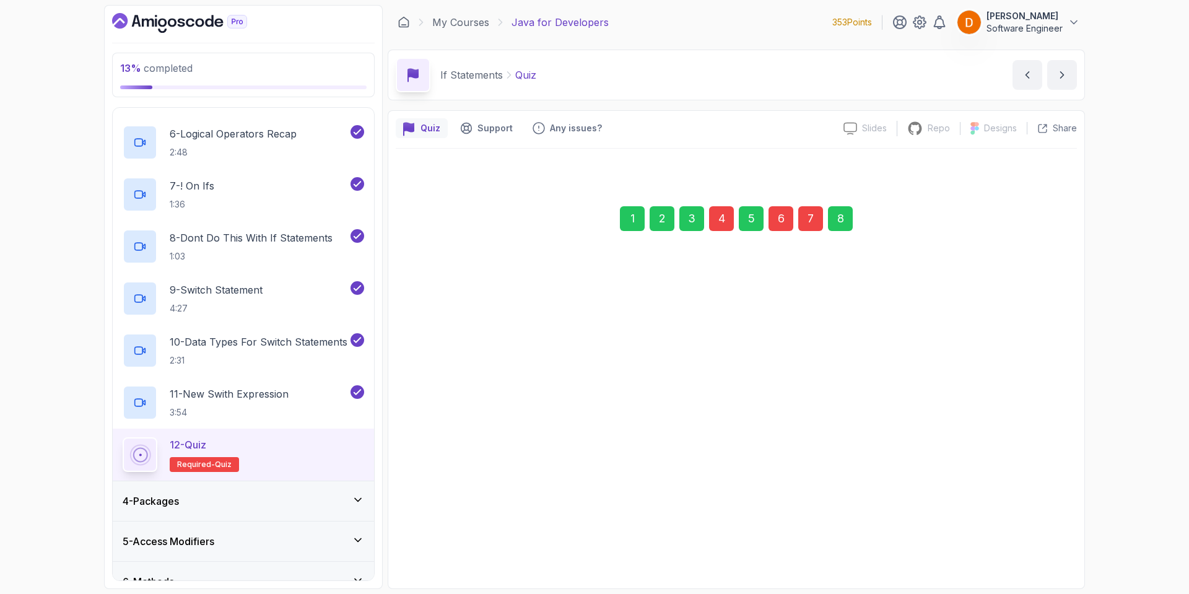
scroll to position [0, 0]
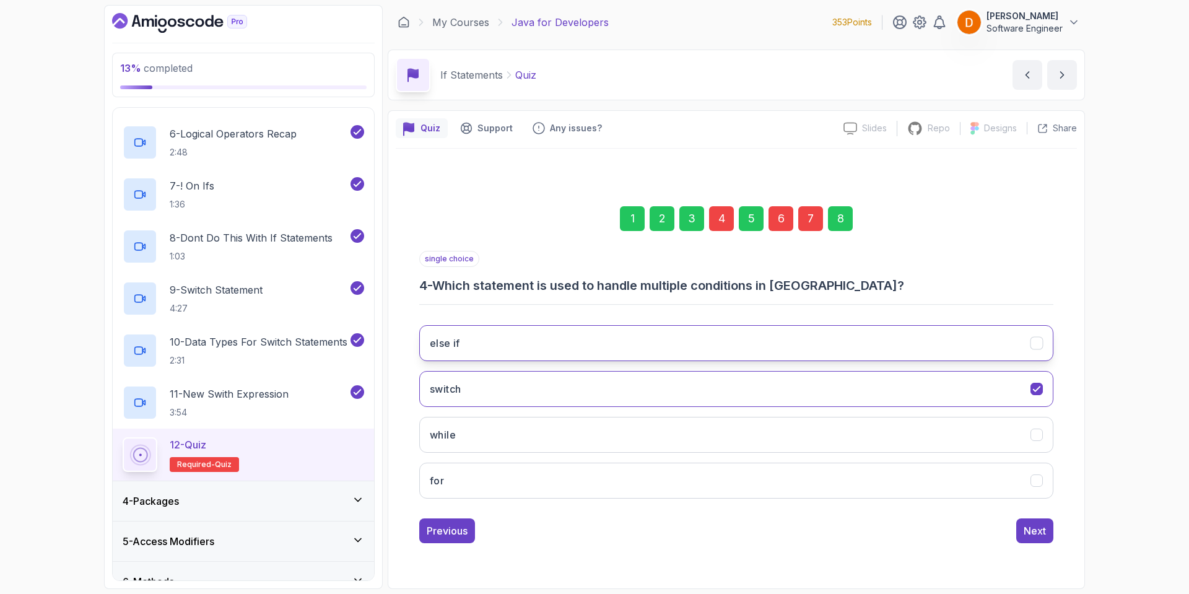
click at [533, 342] on button "else if" at bounding box center [736, 343] width 634 height 36
click at [1043, 531] on div "Next" at bounding box center [1035, 530] width 22 height 15
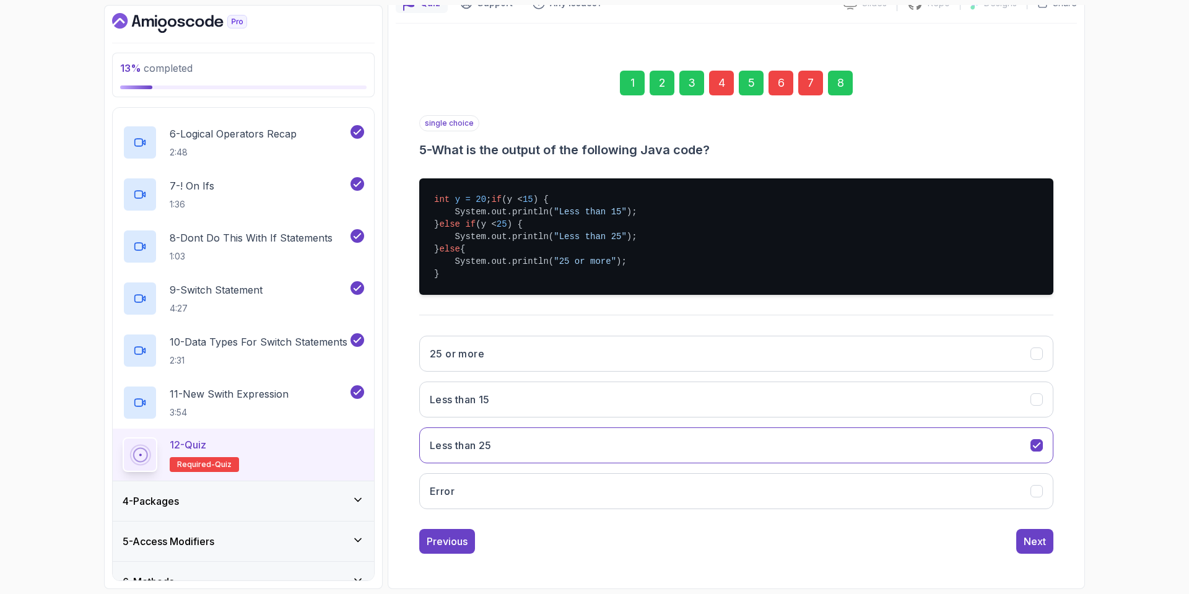
scroll to position [137, 0]
click at [1025, 540] on div "Next" at bounding box center [1035, 541] width 22 height 15
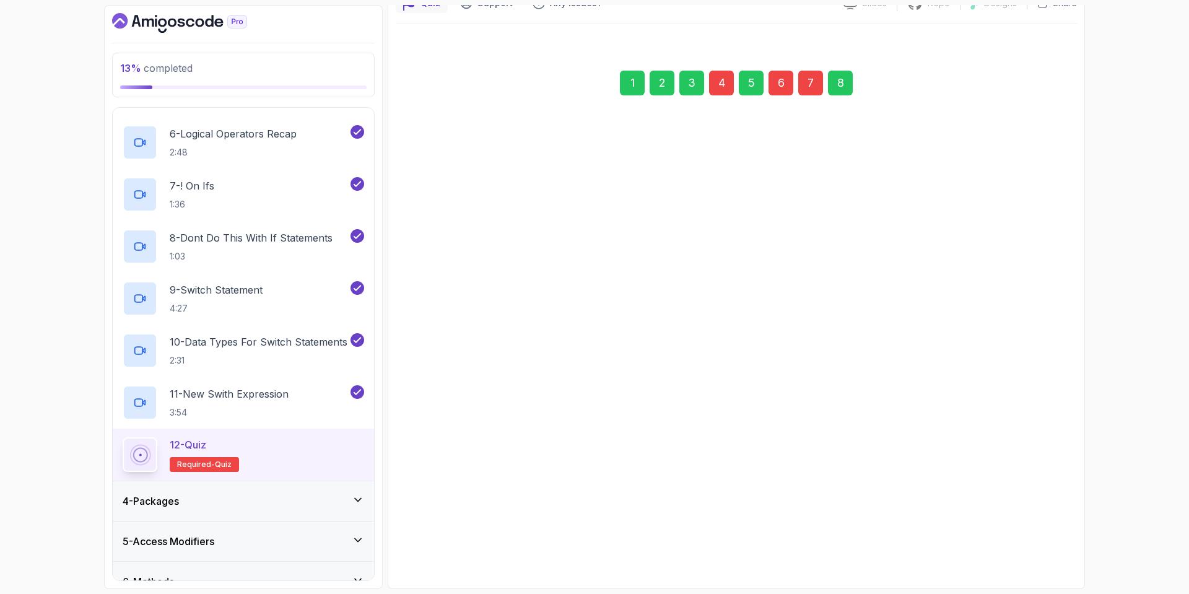
scroll to position [0, 0]
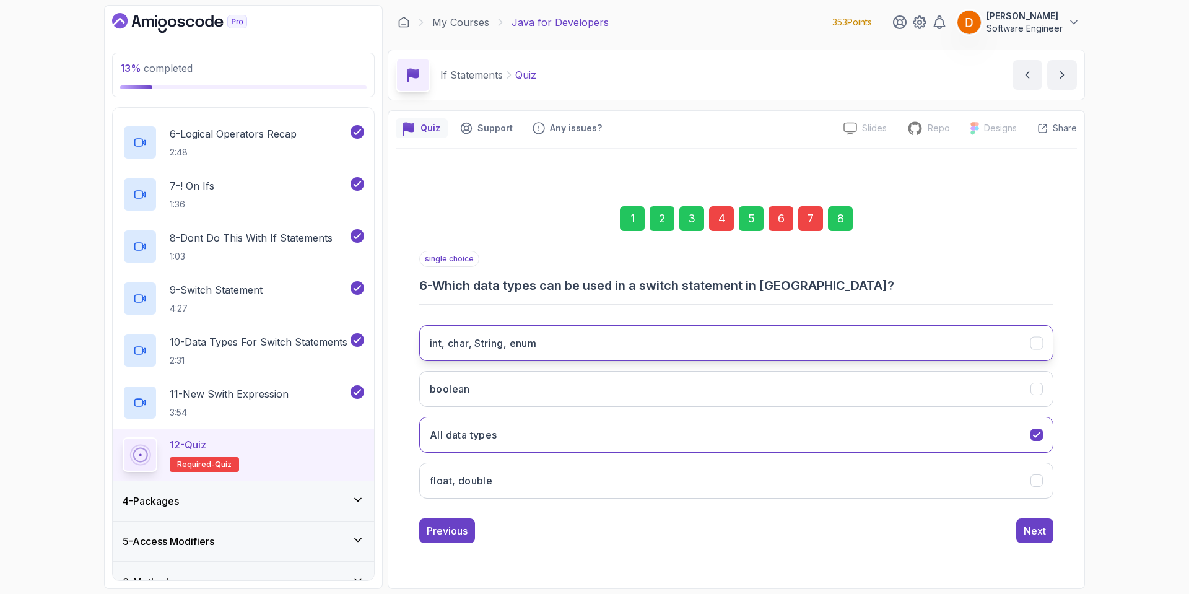
click at [558, 333] on button "int, char, String, enum" at bounding box center [736, 343] width 634 height 36
click at [1019, 531] on button "Next" at bounding box center [1034, 530] width 37 height 25
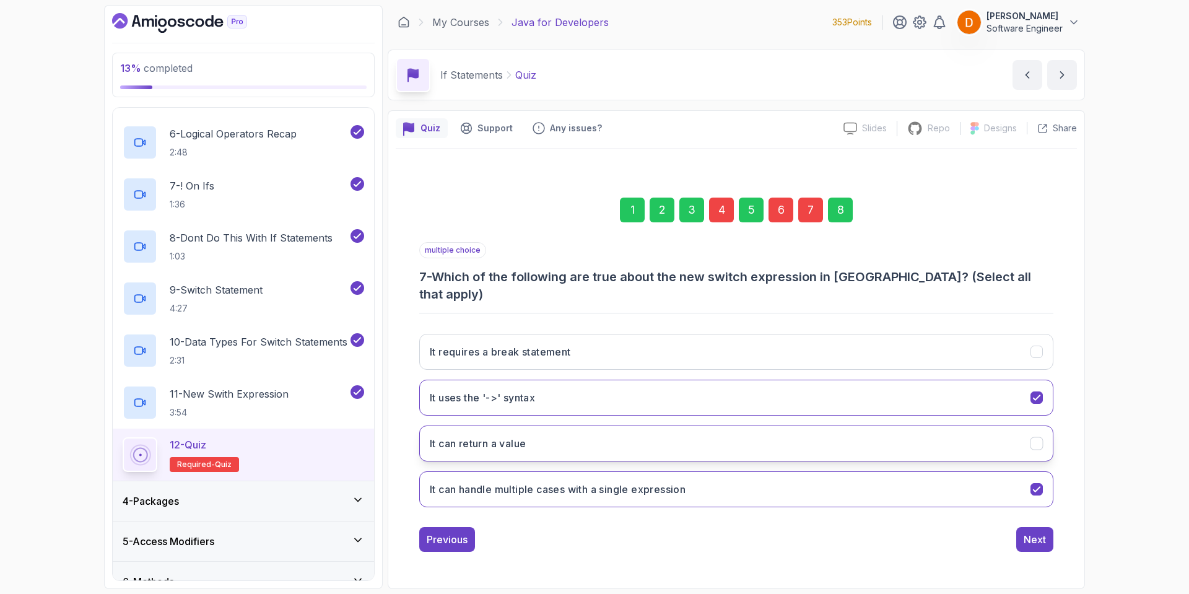
click at [640, 441] on button "It can return a value" at bounding box center [736, 443] width 634 height 36
click at [1041, 538] on div "Next" at bounding box center [1035, 539] width 22 height 15
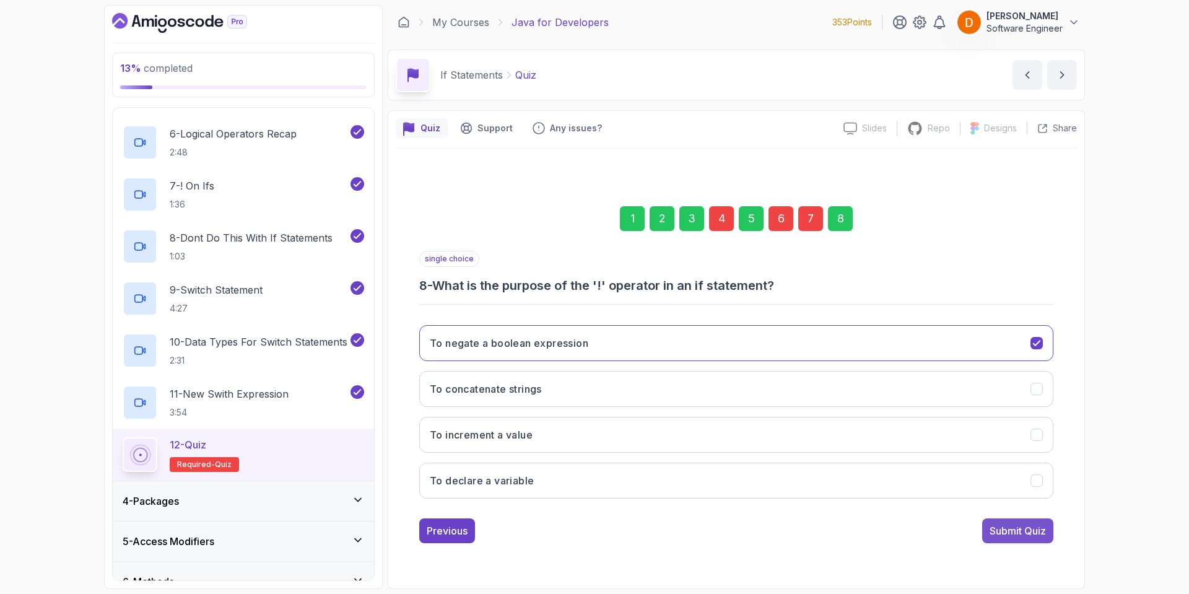
click at [1009, 533] on div "Submit Quiz" at bounding box center [1018, 530] width 56 height 15
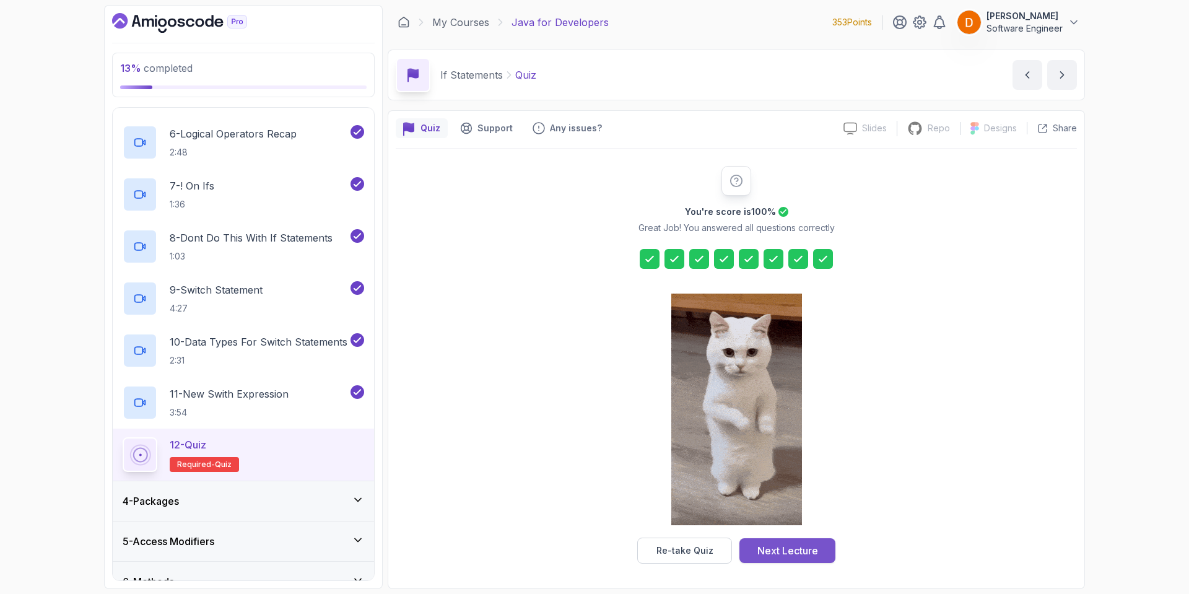
click at [789, 551] on div "Next Lecture" at bounding box center [787, 550] width 61 height 15
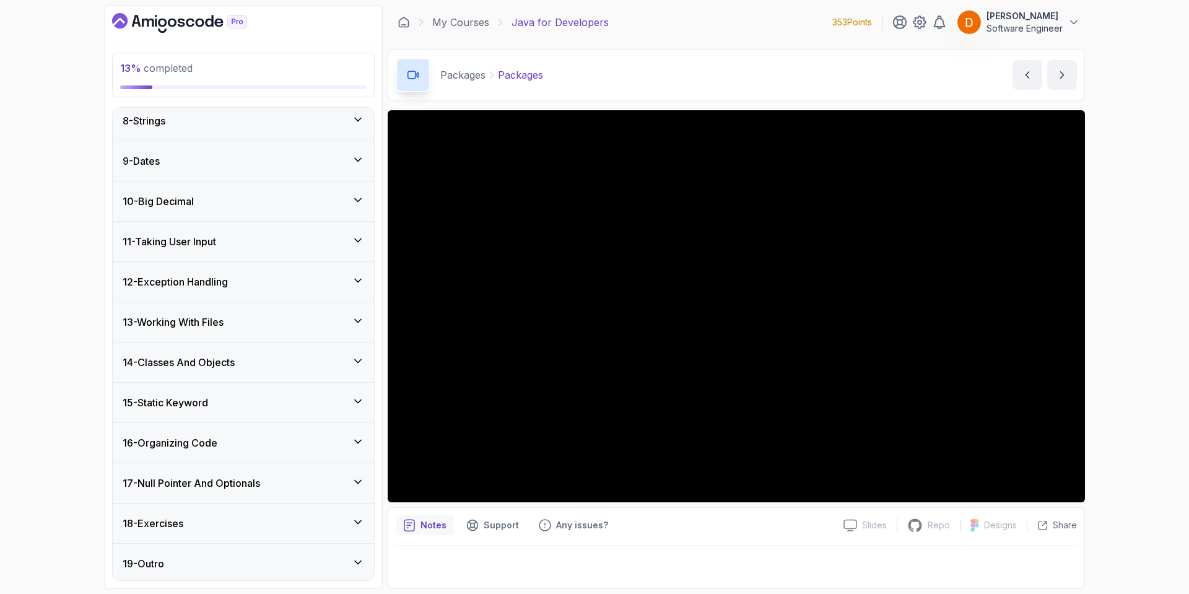
scroll to position [708, 0]
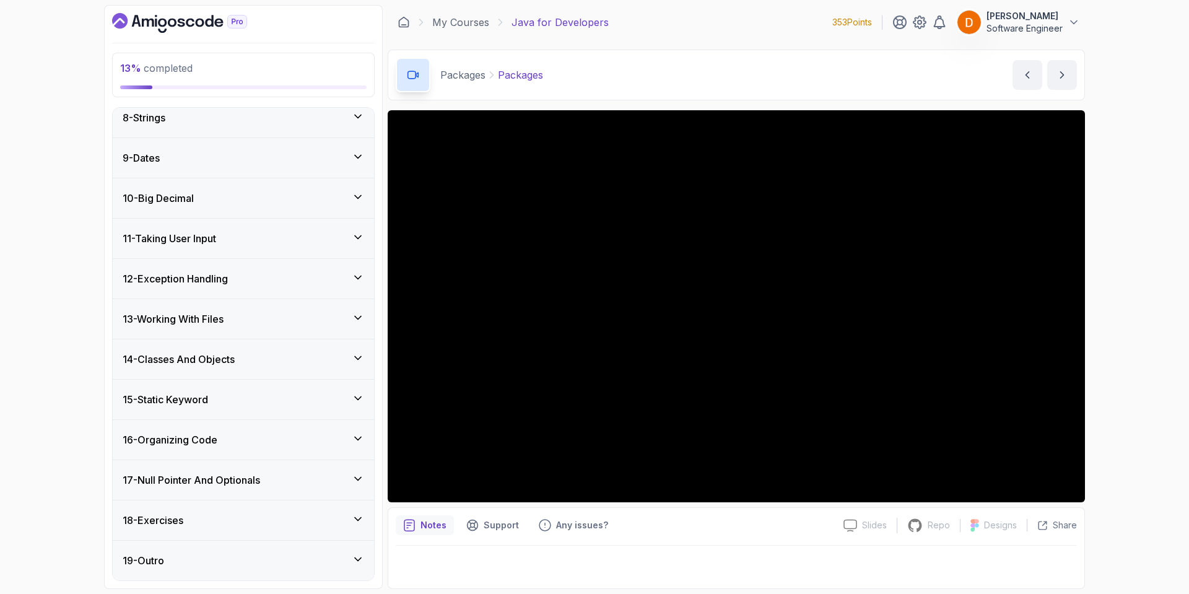
click at [258, 474] on h3 "17 - Null Pointer And Optionals" at bounding box center [191, 479] width 137 height 15
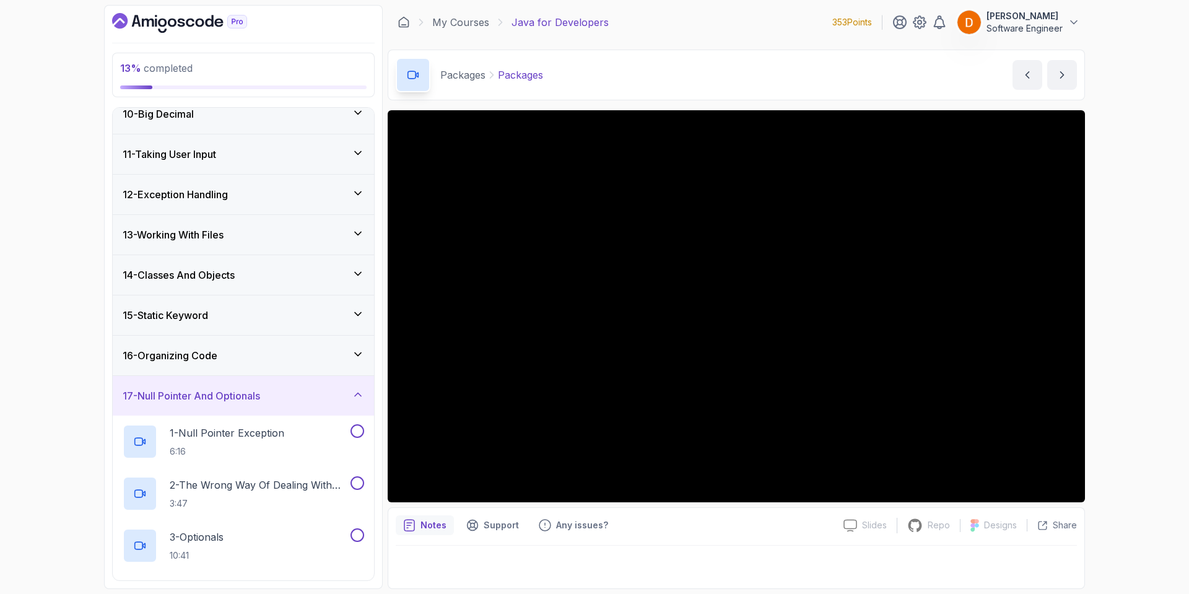
click at [260, 399] on h3 "17 - Null Pointer And Optionals" at bounding box center [191, 395] width 137 height 15
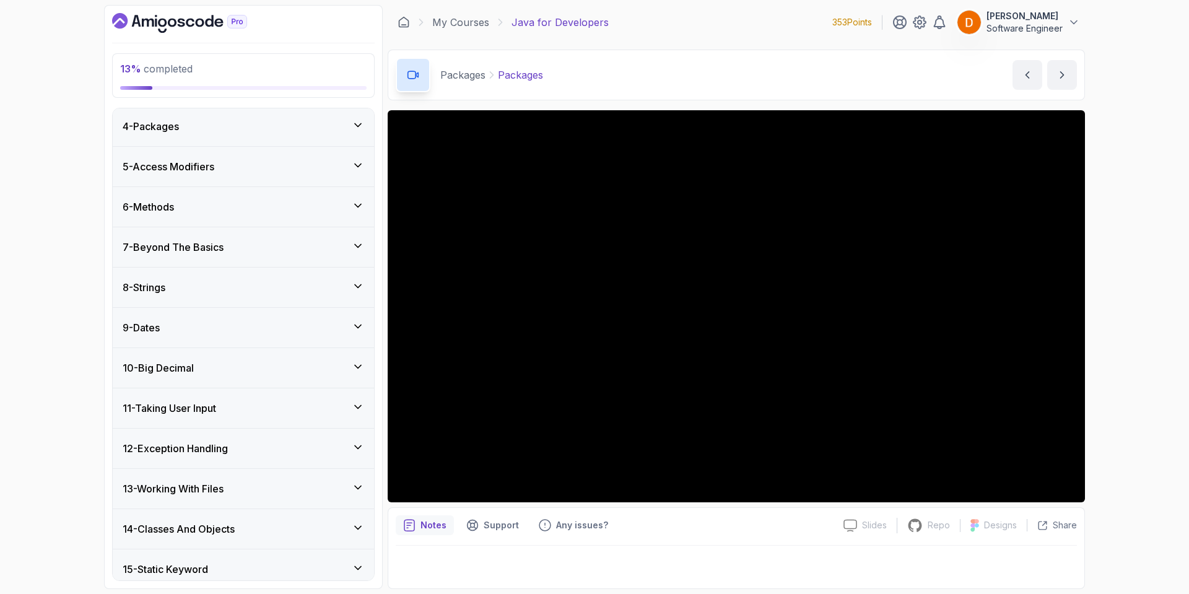
scroll to position [0, 0]
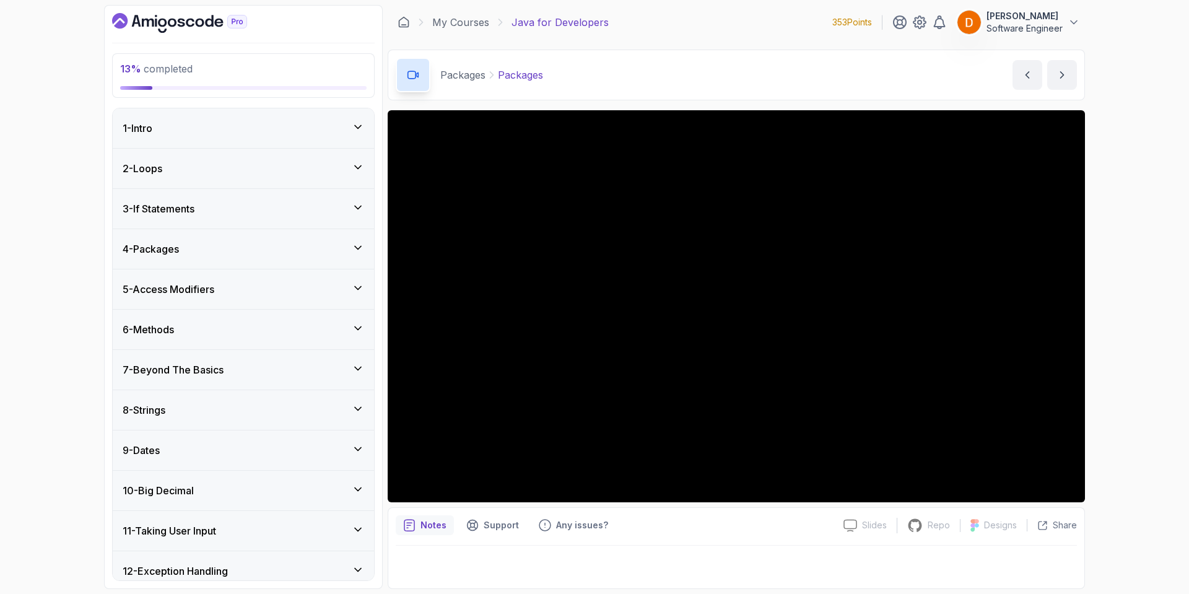
click at [245, 243] on div "4 - Packages" at bounding box center [244, 249] width 242 height 15
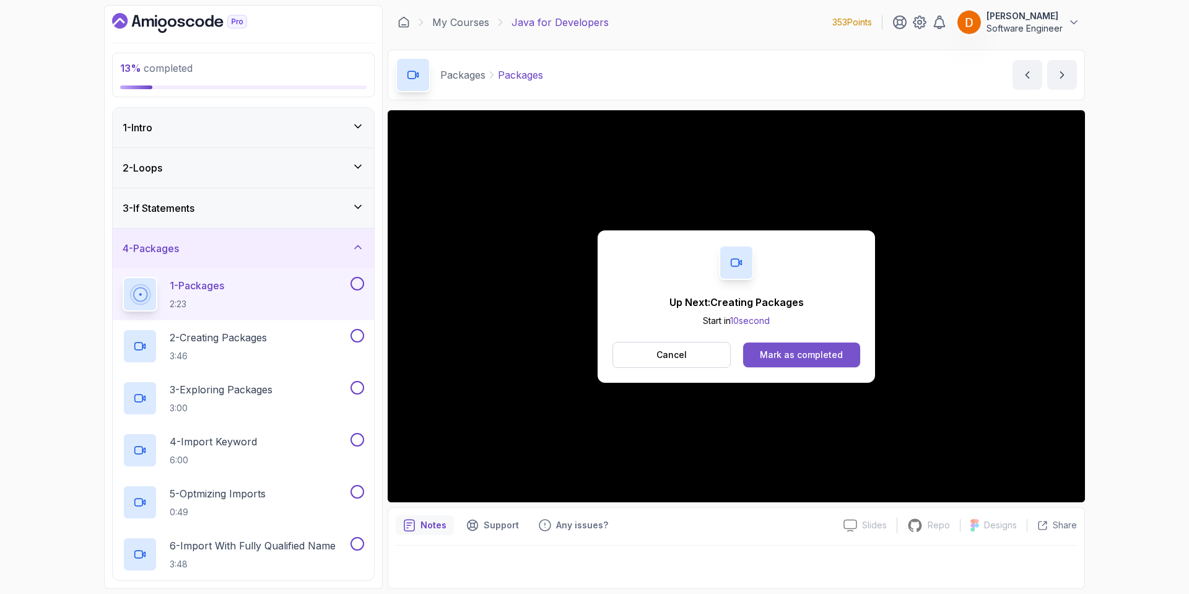
click at [796, 356] on div "Mark as completed" at bounding box center [801, 355] width 83 height 12
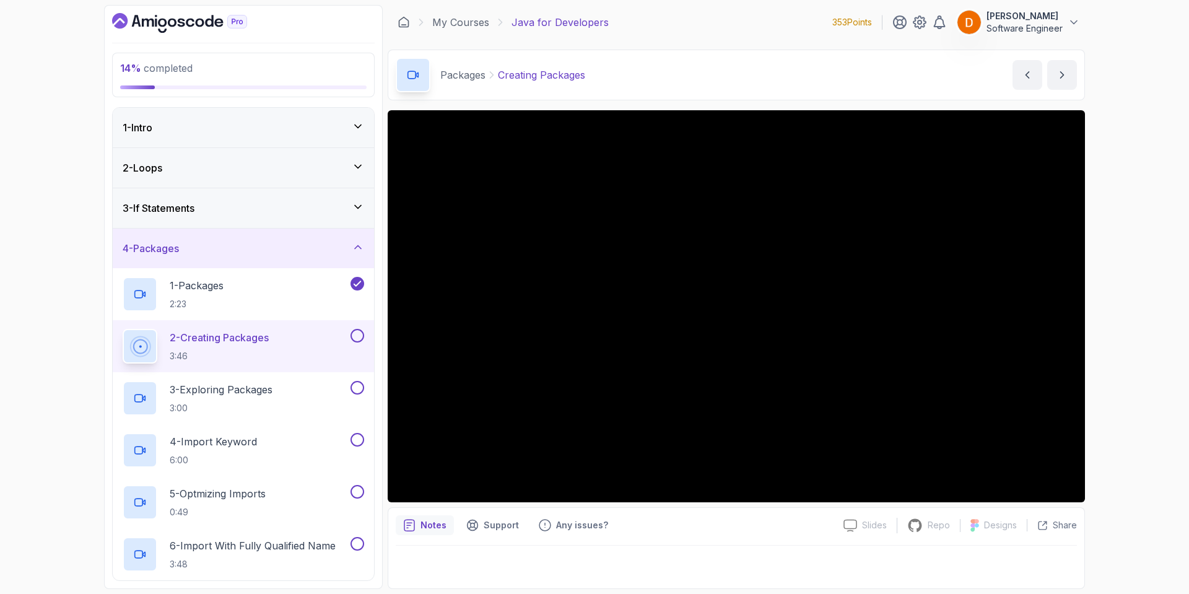
drag, startPoint x: 186, startPoint y: 22, endPoint x: 212, endPoint y: 29, distance: 26.9
click at [212, 29] on icon "Dashboard" at bounding box center [179, 23] width 135 height 20
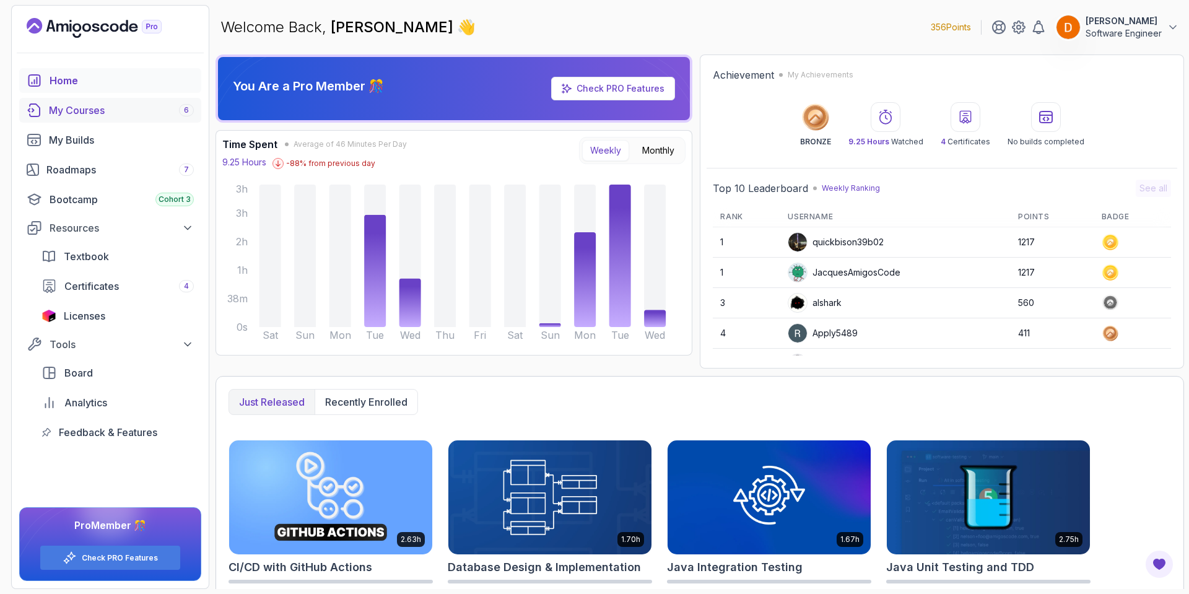
click at [92, 116] on div "My Courses 6" at bounding box center [121, 110] width 145 height 15
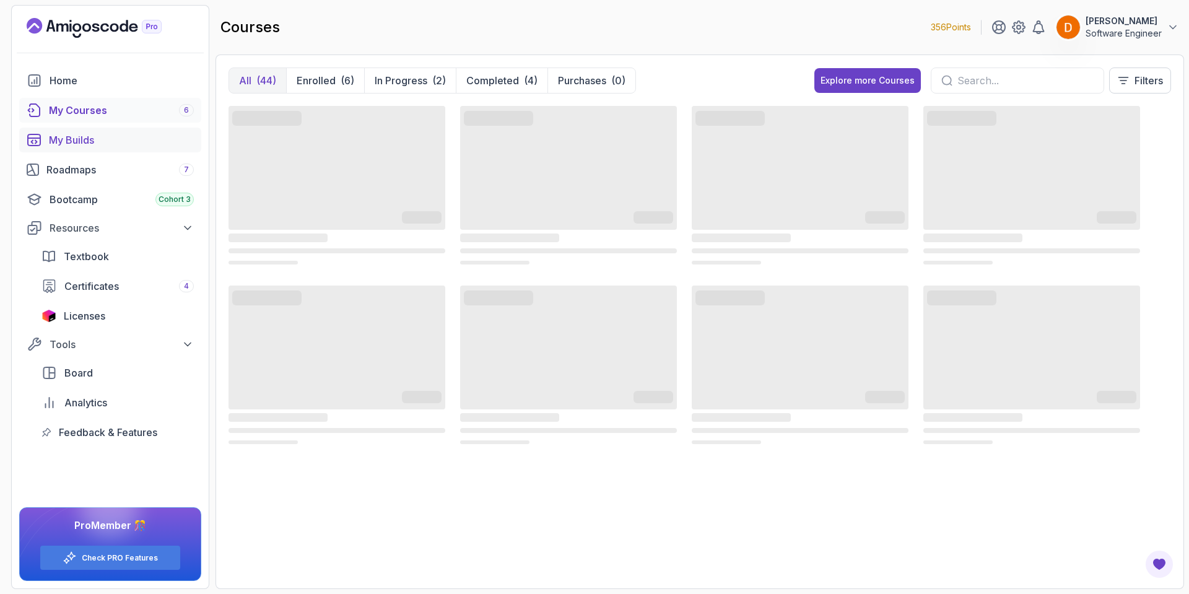
click at [76, 143] on div "My Builds" at bounding box center [121, 140] width 145 height 15
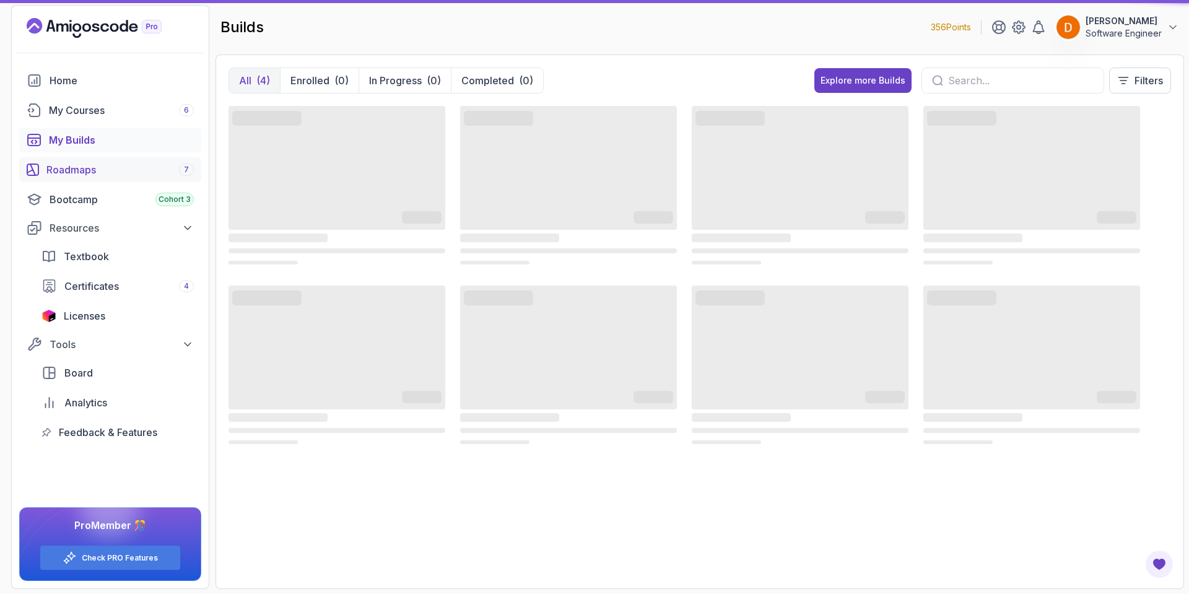
click at [72, 159] on link "Roadmaps 7" at bounding box center [110, 169] width 182 height 25
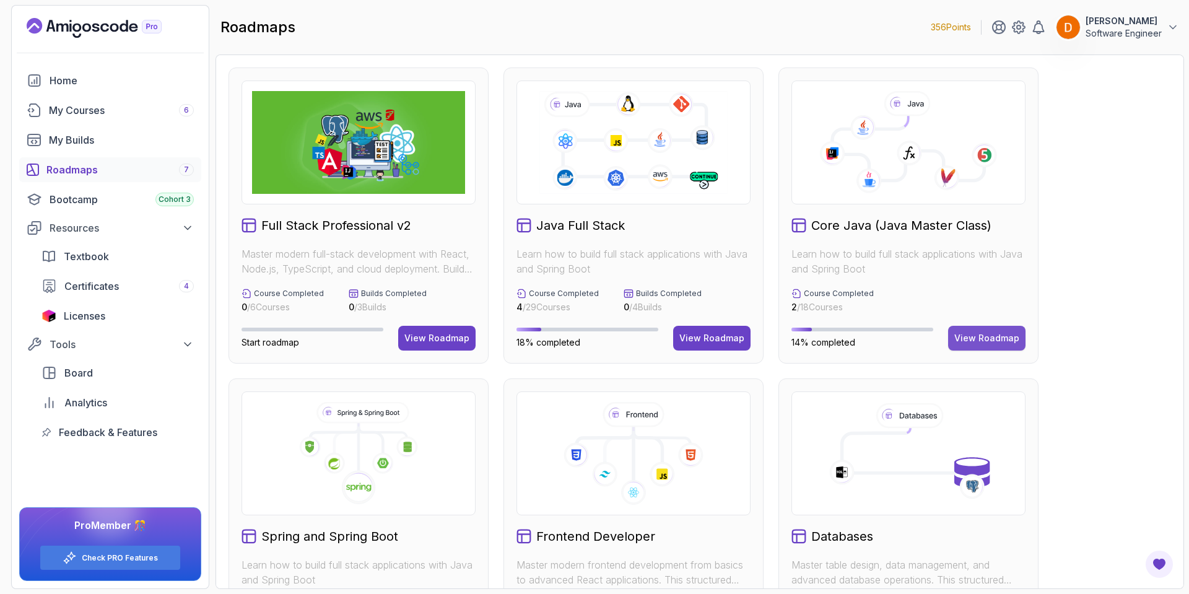
click at [983, 336] on div "View Roadmap" at bounding box center [986, 338] width 65 height 12
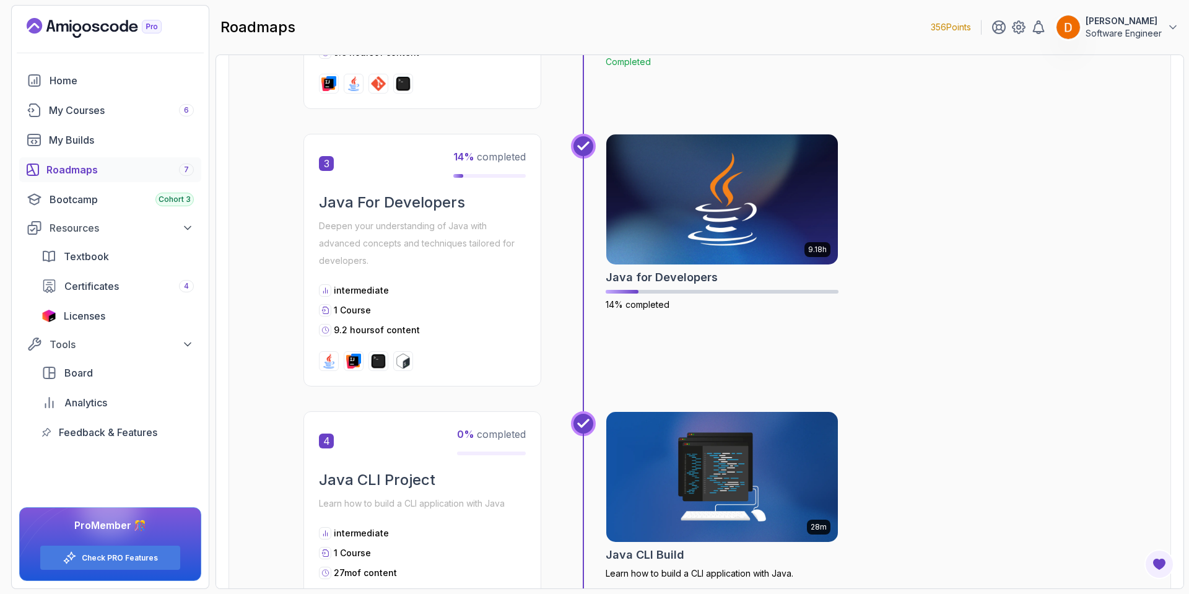
scroll to position [495, 0]
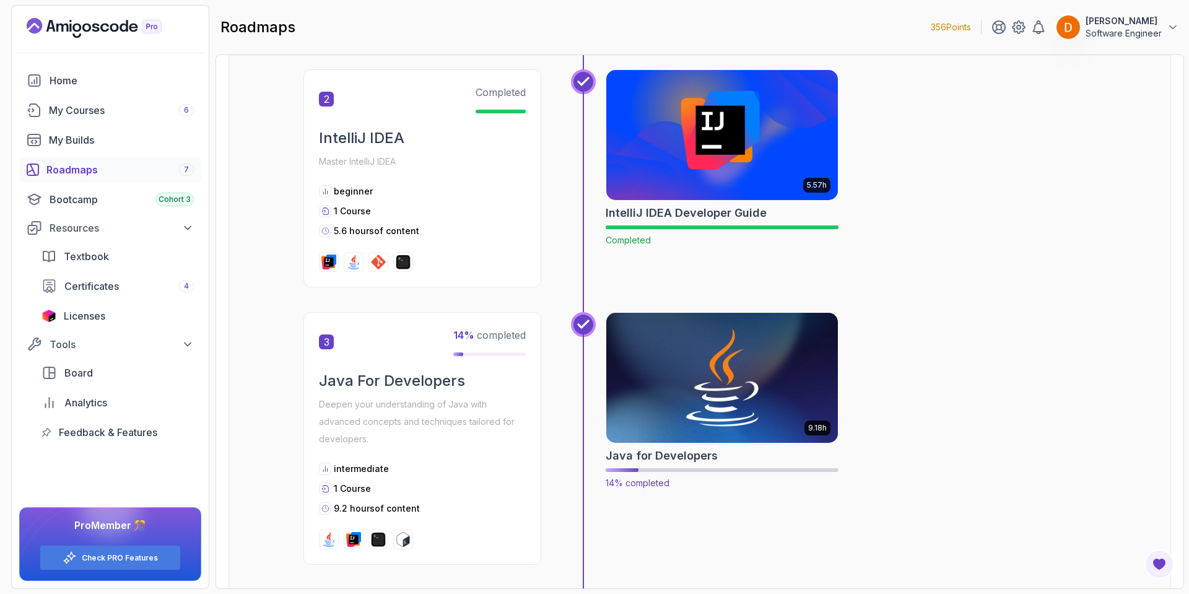
click at [723, 393] on img at bounding box center [722, 378] width 243 height 136
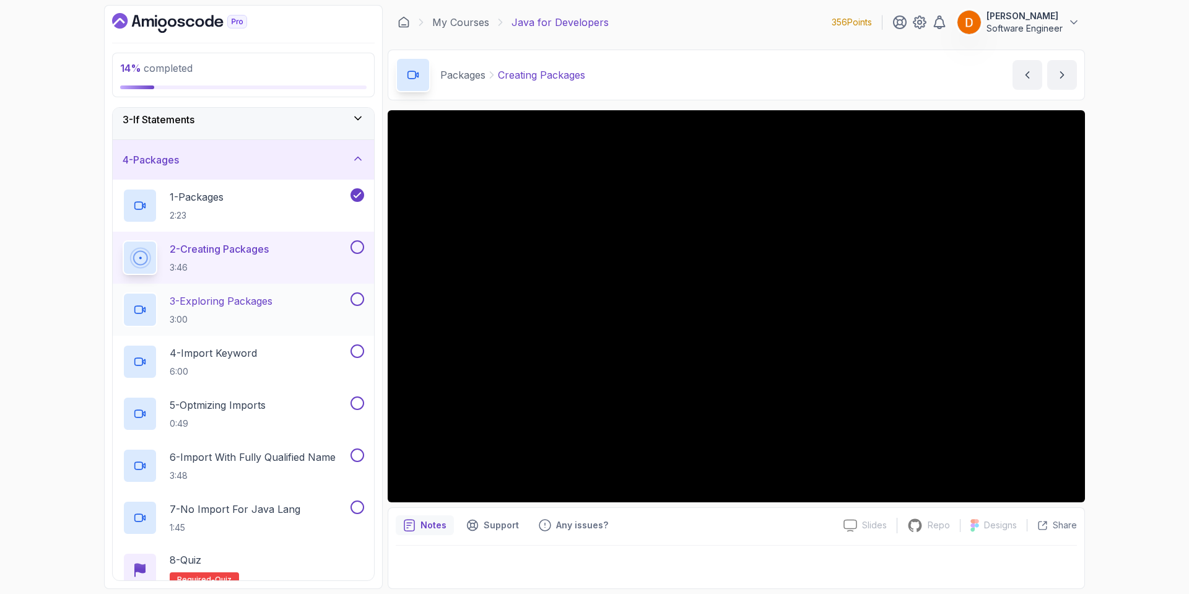
scroll to position [124, 0]
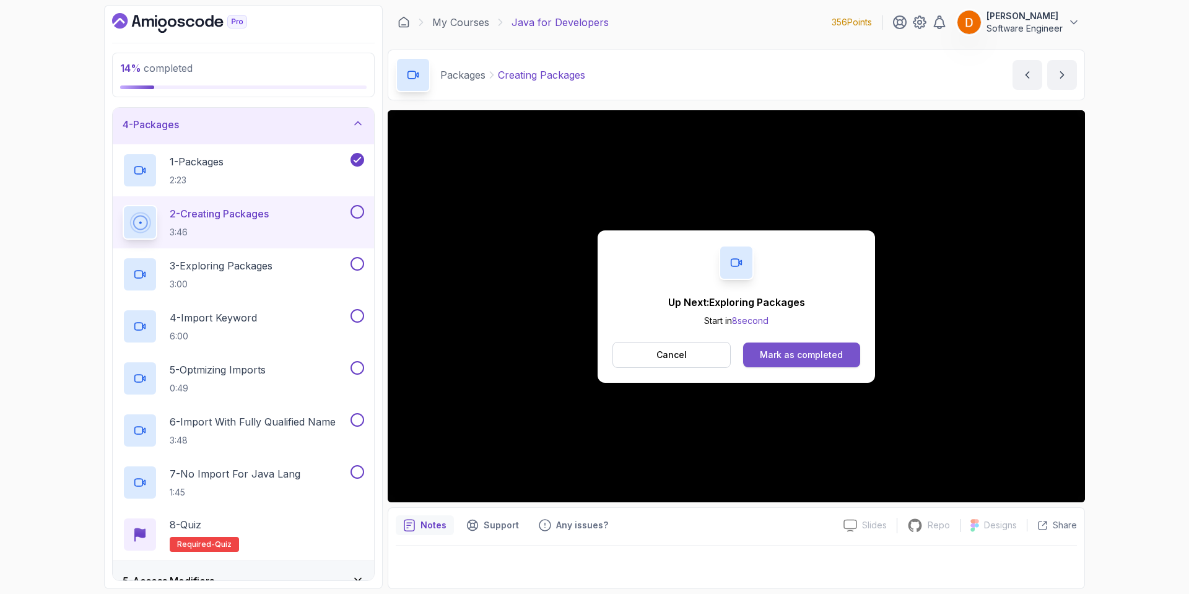
click at [768, 344] on button "Mark as completed" at bounding box center [801, 354] width 117 height 25
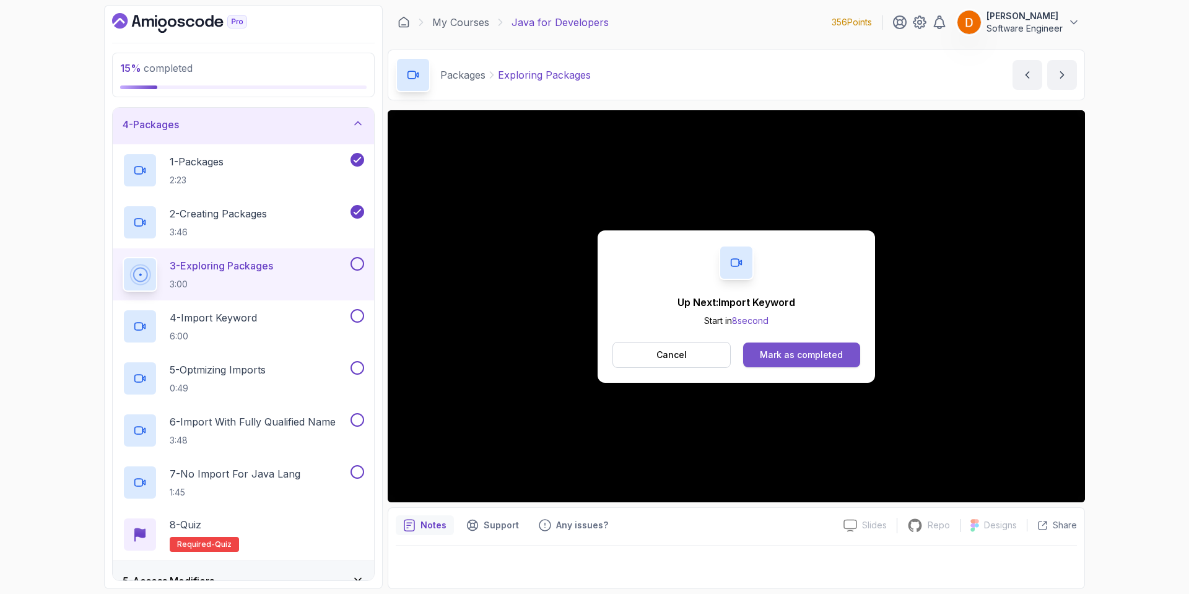
click at [788, 354] on div "Mark as completed" at bounding box center [801, 355] width 83 height 12
